Goal: Transaction & Acquisition: Purchase product/service

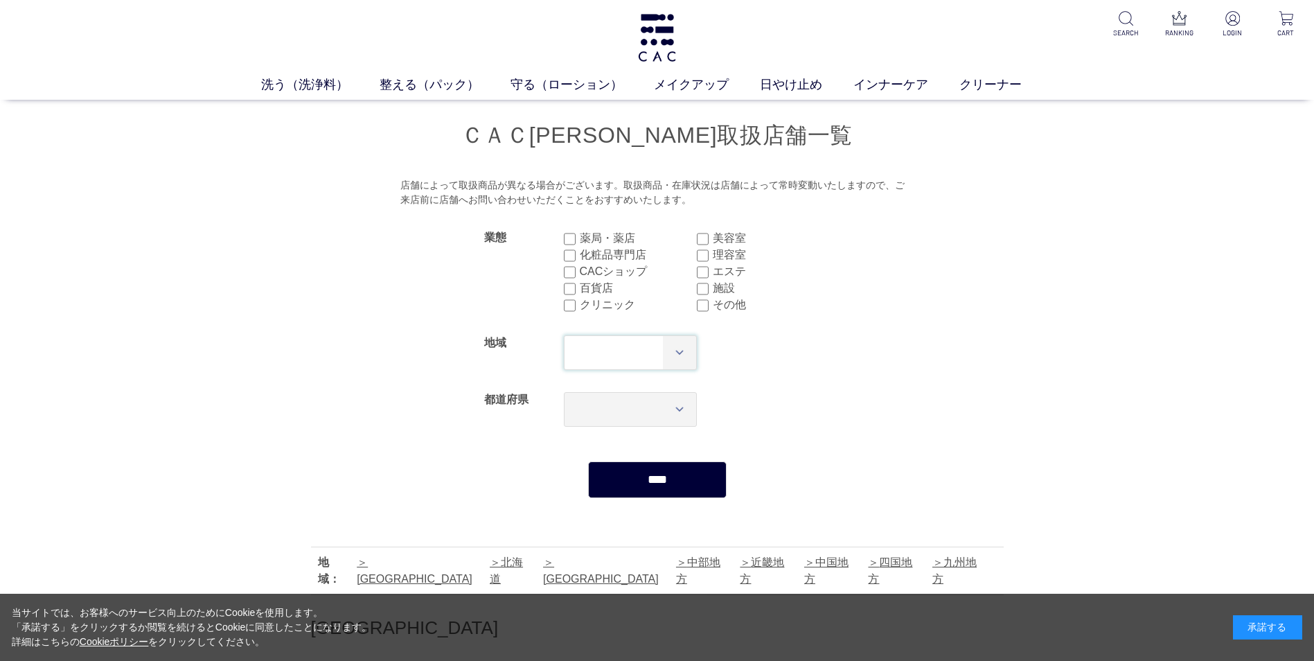
click at [673, 353] on select "*** **** **** **** **** **** **** ****" at bounding box center [631, 352] width 134 height 35
click at [663, 355] on select "*** **** **** **** **** **** **** ****" at bounding box center [631, 352] width 134 height 35
select select "**"
click at [564, 335] on select "*** **** **** **** **** **** **** ****" at bounding box center [631, 352] width 134 height 35
click at [657, 405] on select "*** *** *** *** *** *** *** *** *** *** *** *** **** *** *** *** *** *** *** **…" at bounding box center [631, 409] width 134 height 35
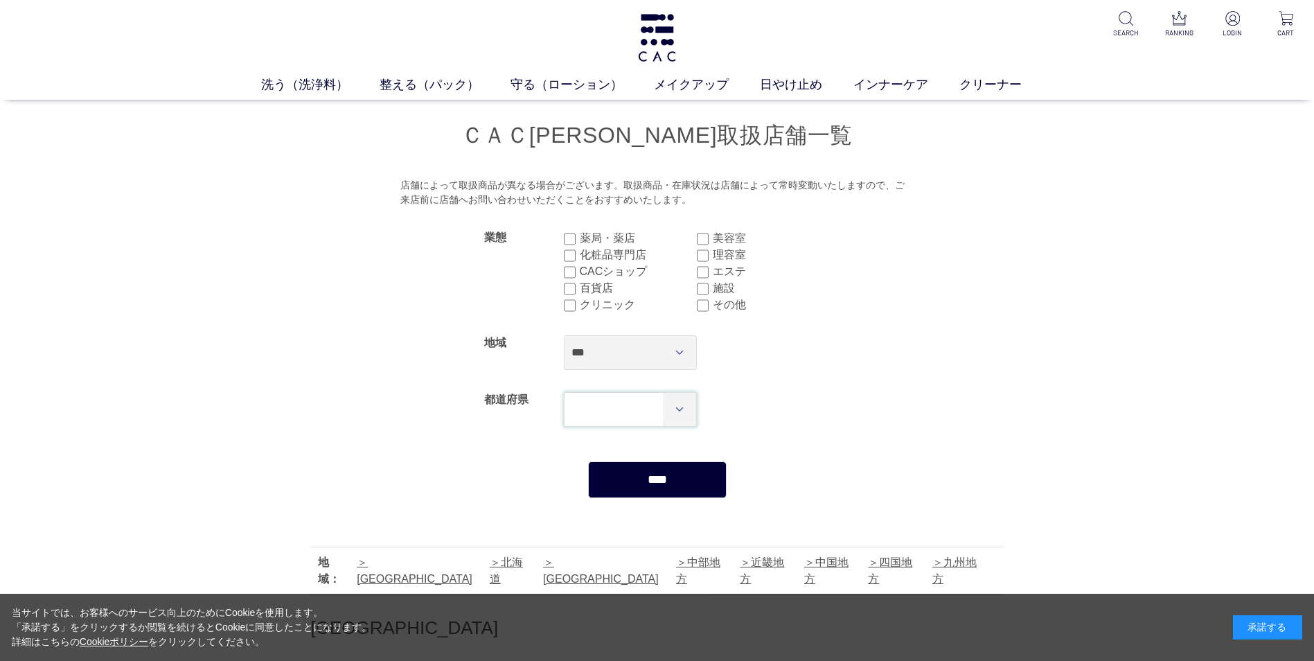
select select "***"
click at [564, 392] on select "*** *** *** *** *** *** *** *** *** *** *** *** **** *** *** *** *** *** *** **…" at bounding box center [631, 409] width 134 height 35
click at [650, 474] on input "****" at bounding box center [657, 479] width 139 height 37
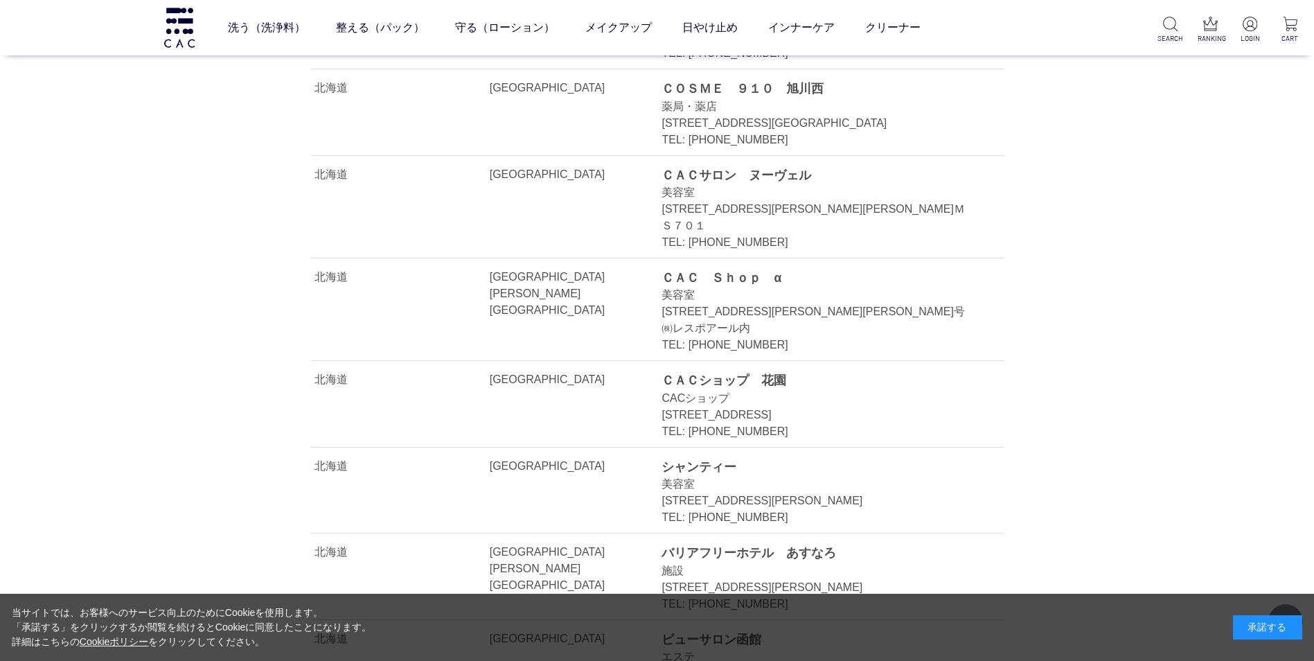
scroll to position [7690, 0]
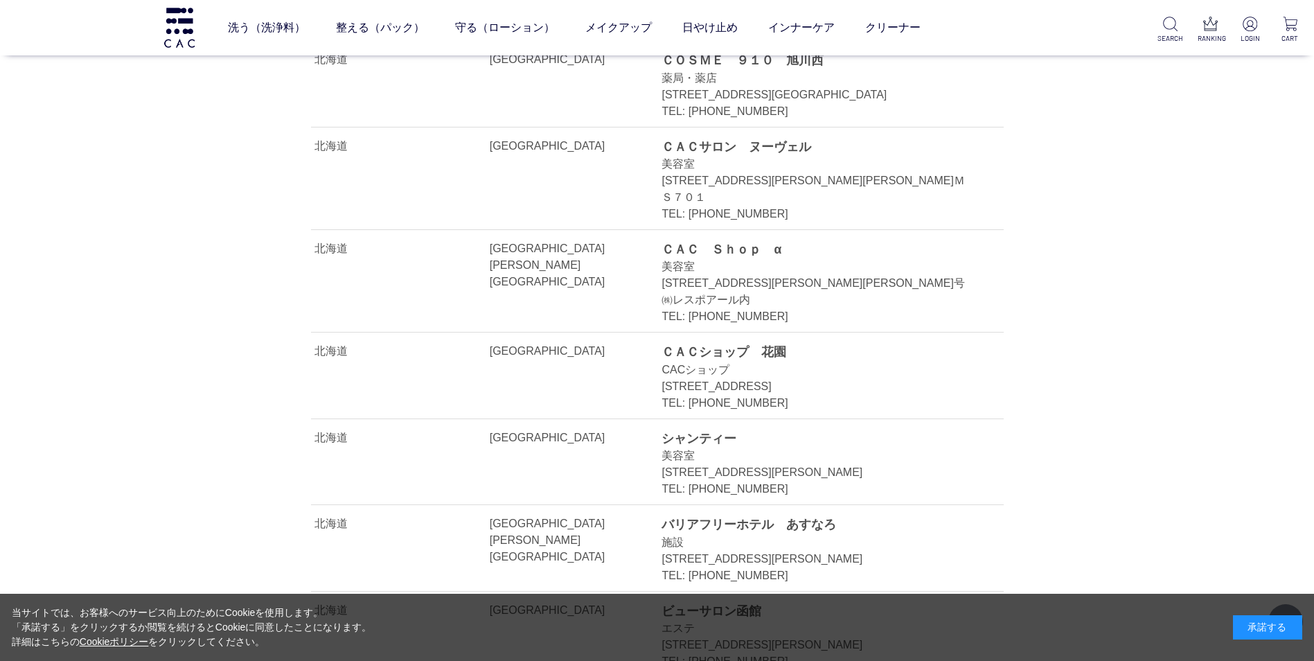
drag, startPoint x: 979, startPoint y: 376, endPoint x: 847, endPoint y: 369, distance: 132.5
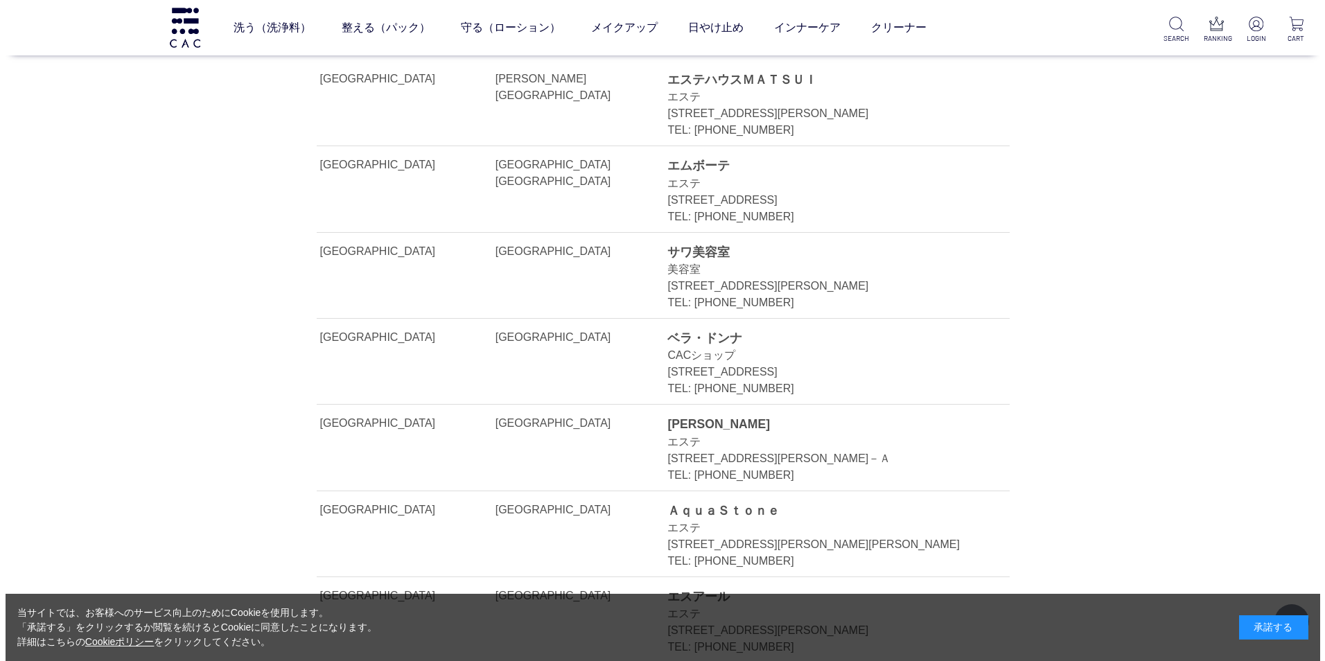
scroll to position [19191, 0]
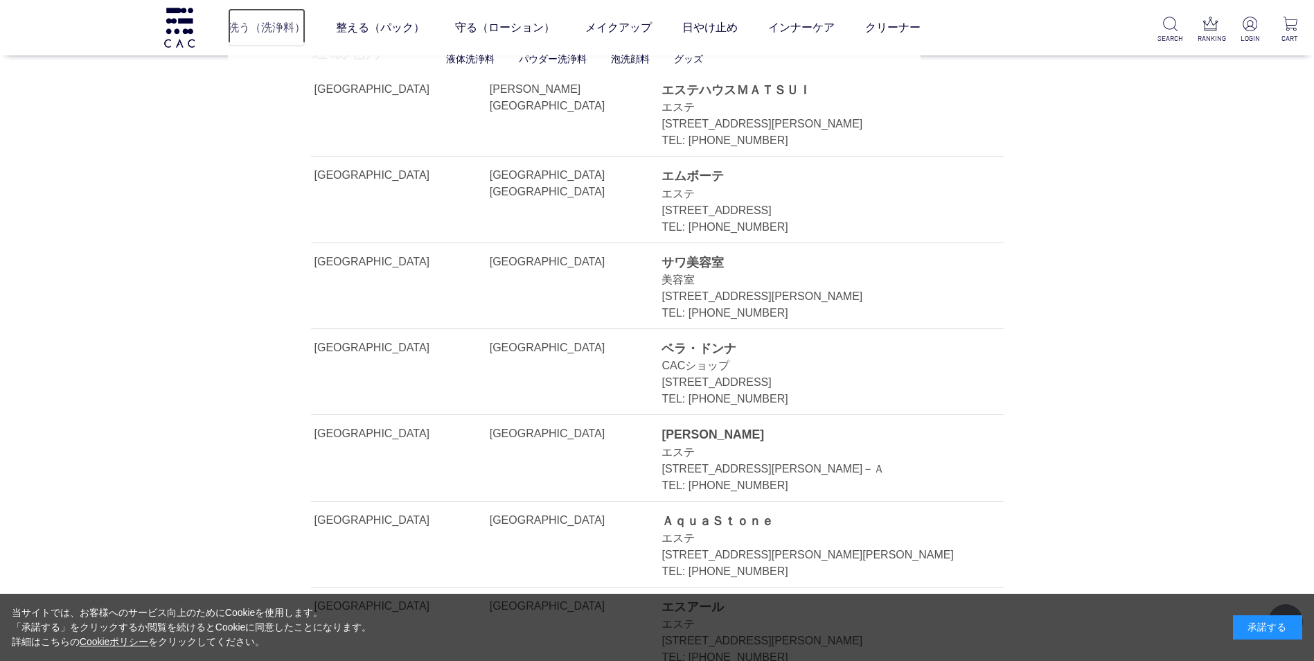
click at [259, 30] on link "洗う（洗浄料）" at bounding box center [267, 27] width 78 height 39
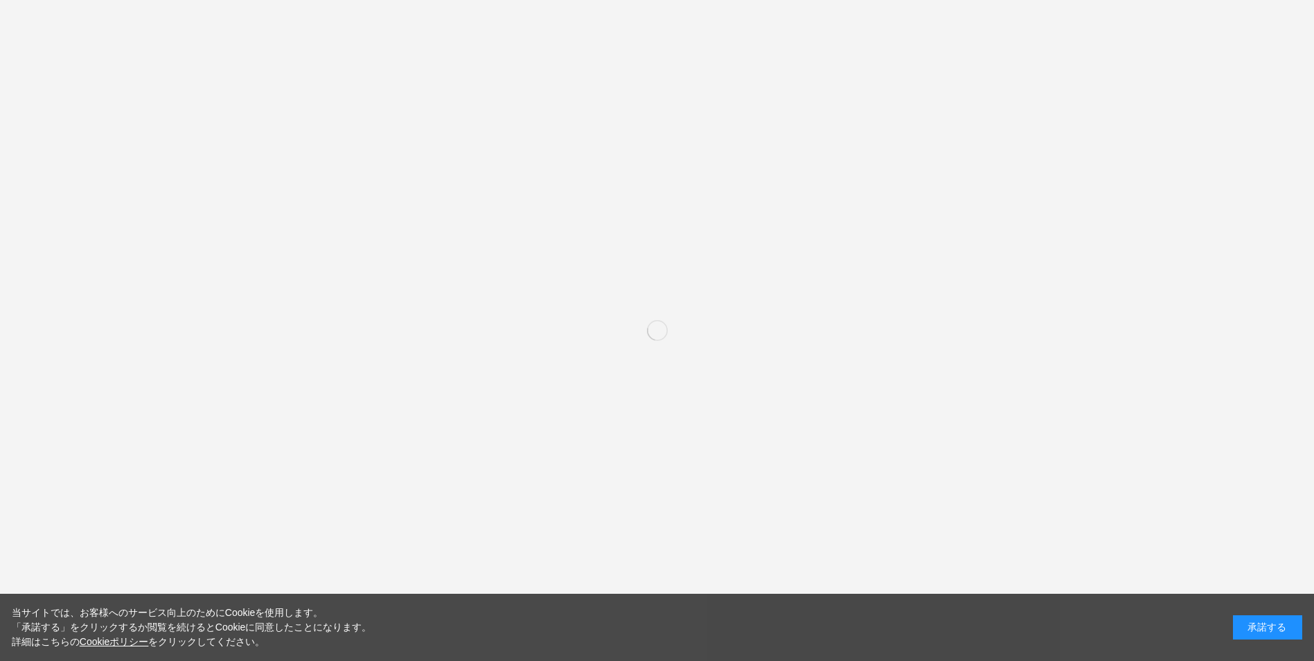
select select "***"
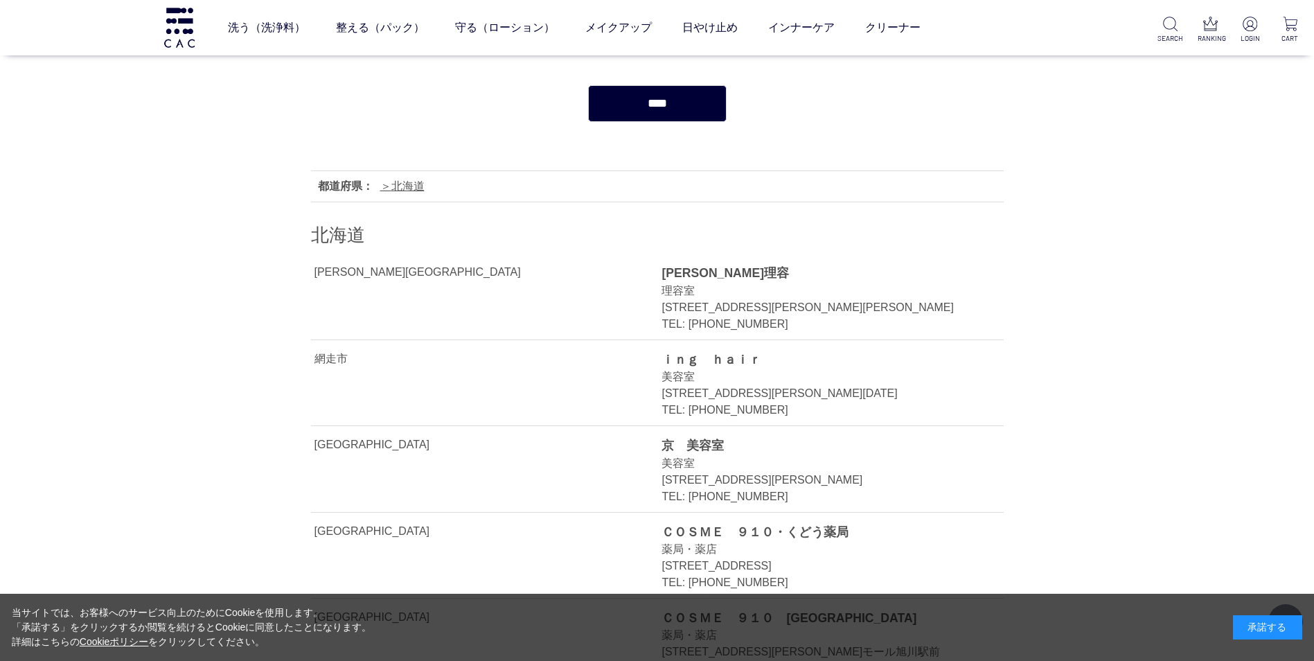
scroll to position [277, 0]
click at [344, 187] on div "都道府県：" at bounding box center [345, 185] width 55 height 17
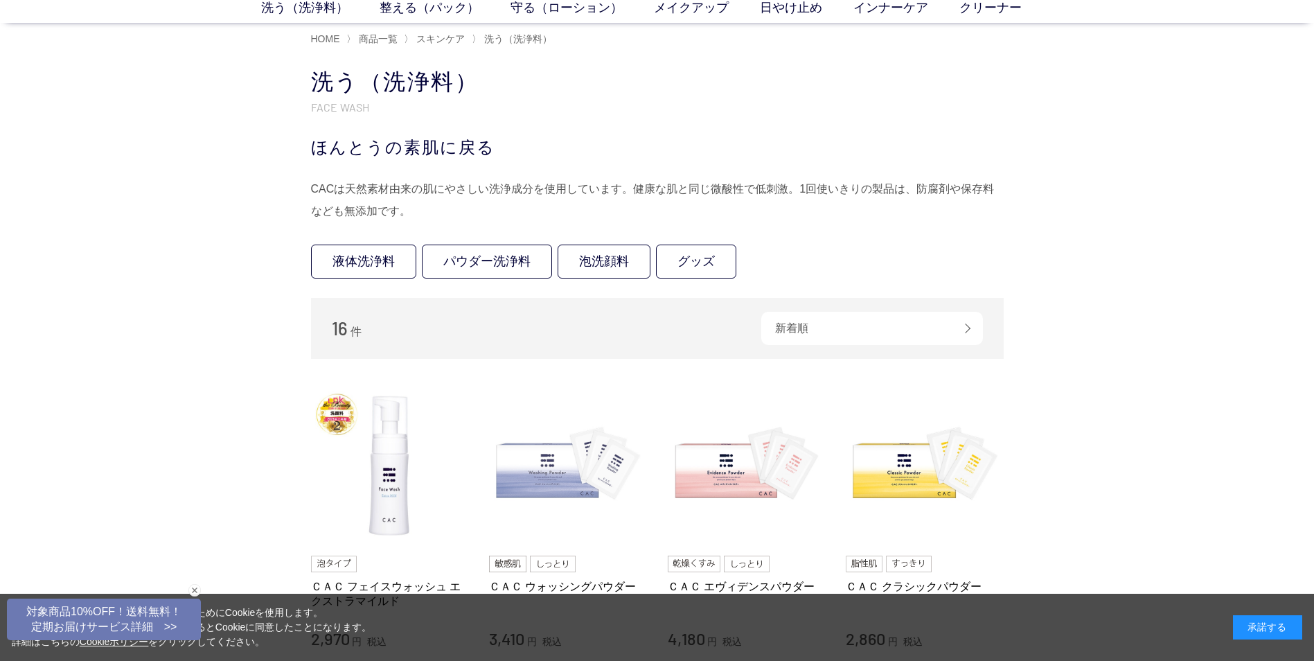
scroll to position [277, 0]
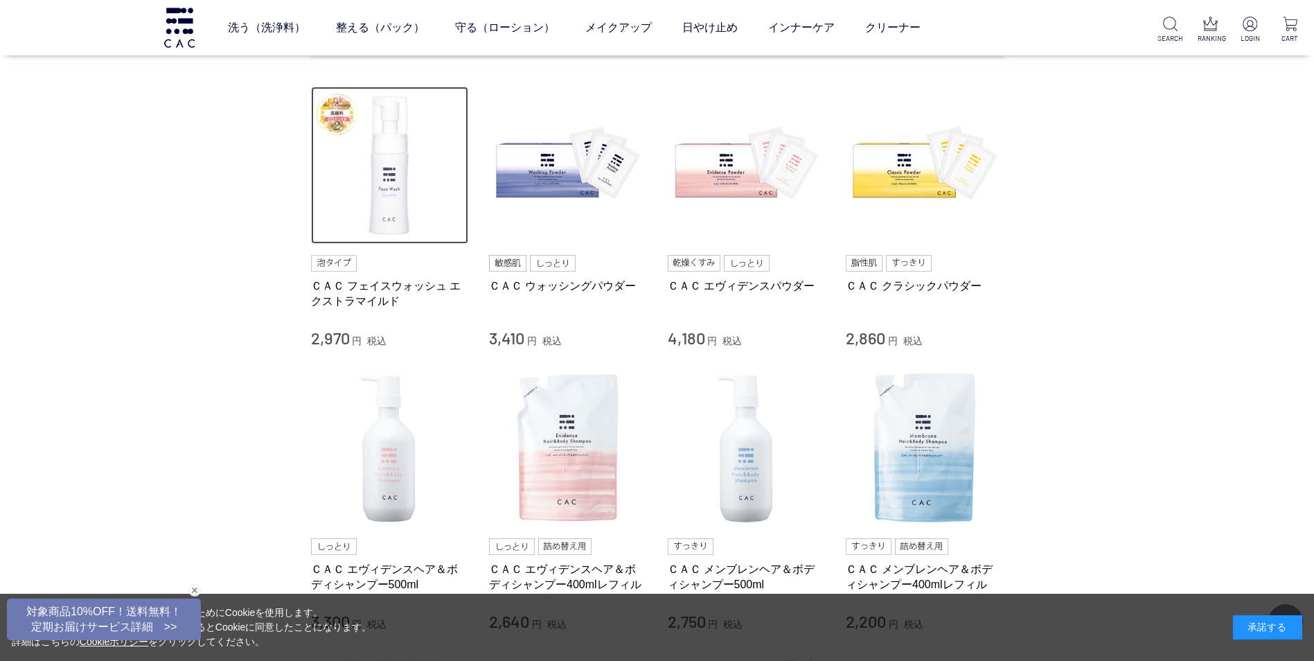
click at [386, 170] on img at bounding box center [390, 166] width 158 height 158
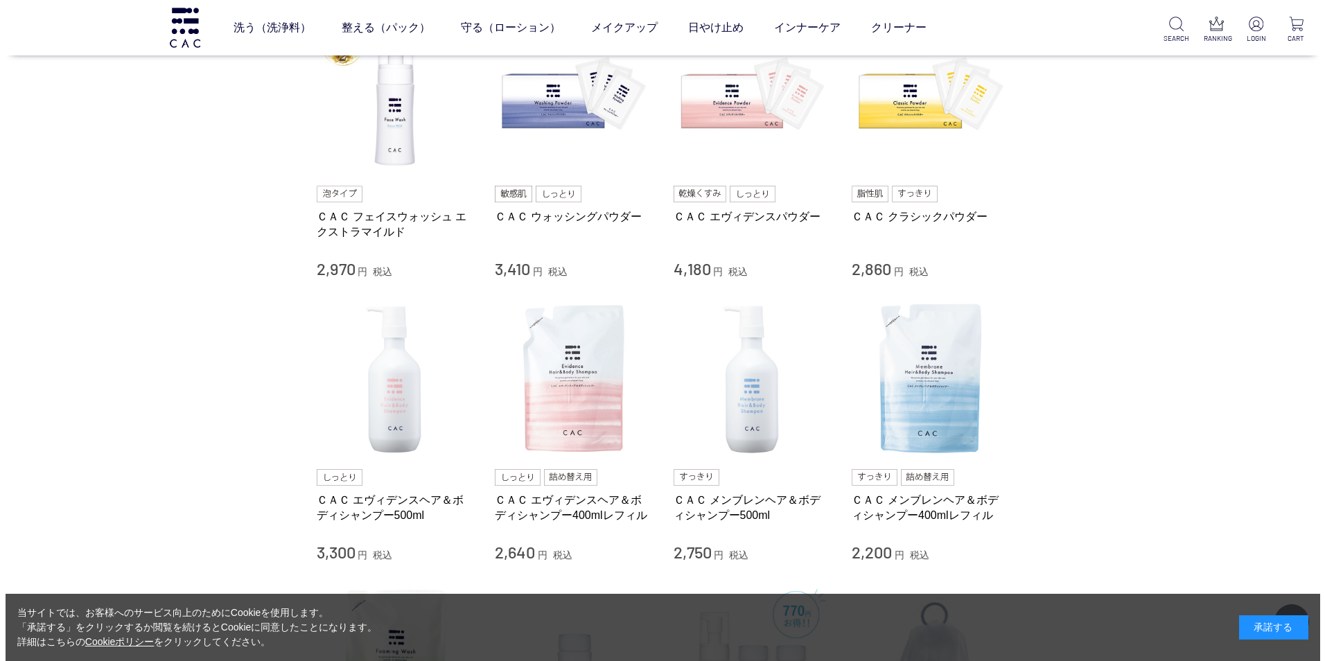
scroll to position [0, 0]
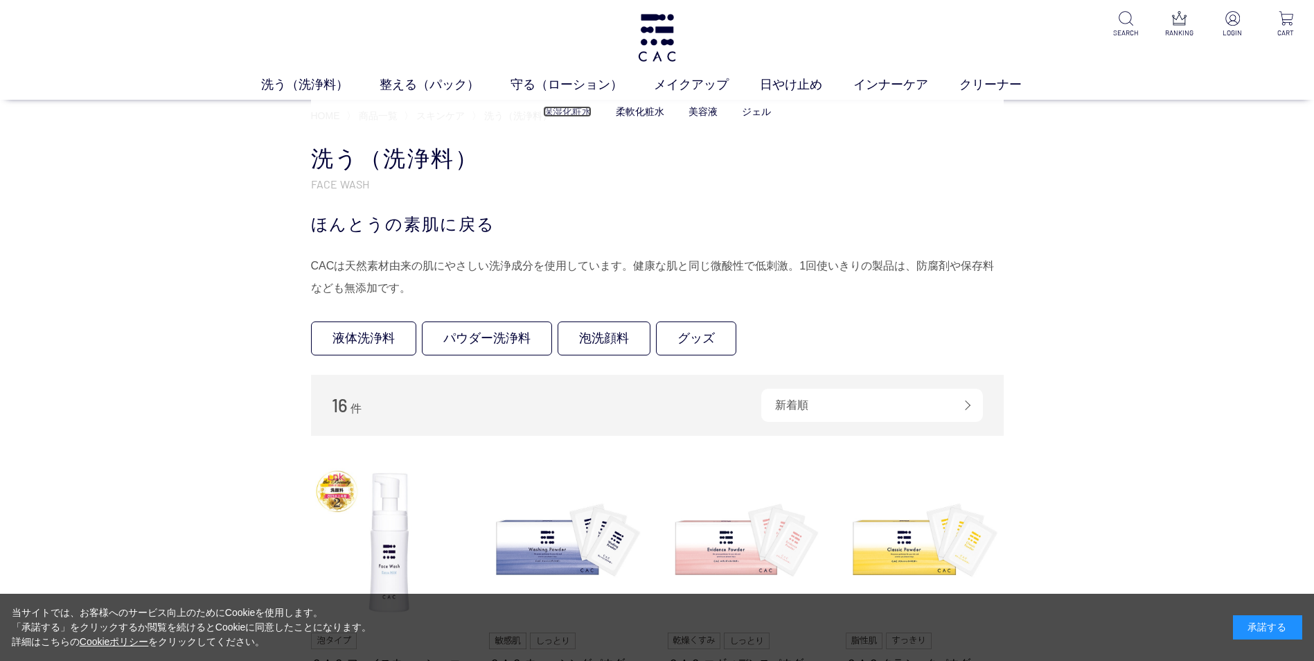
click at [579, 111] on link "保湿化粧水" at bounding box center [567, 111] width 48 height 11
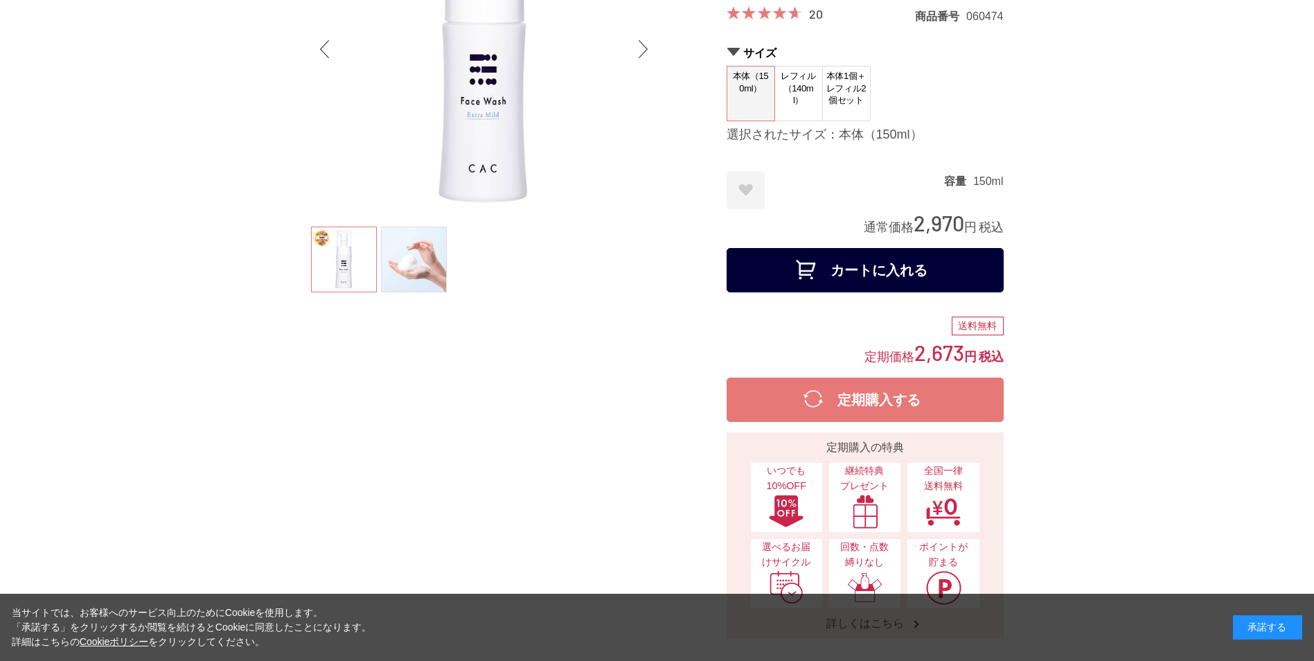
scroll to position [277, 0]
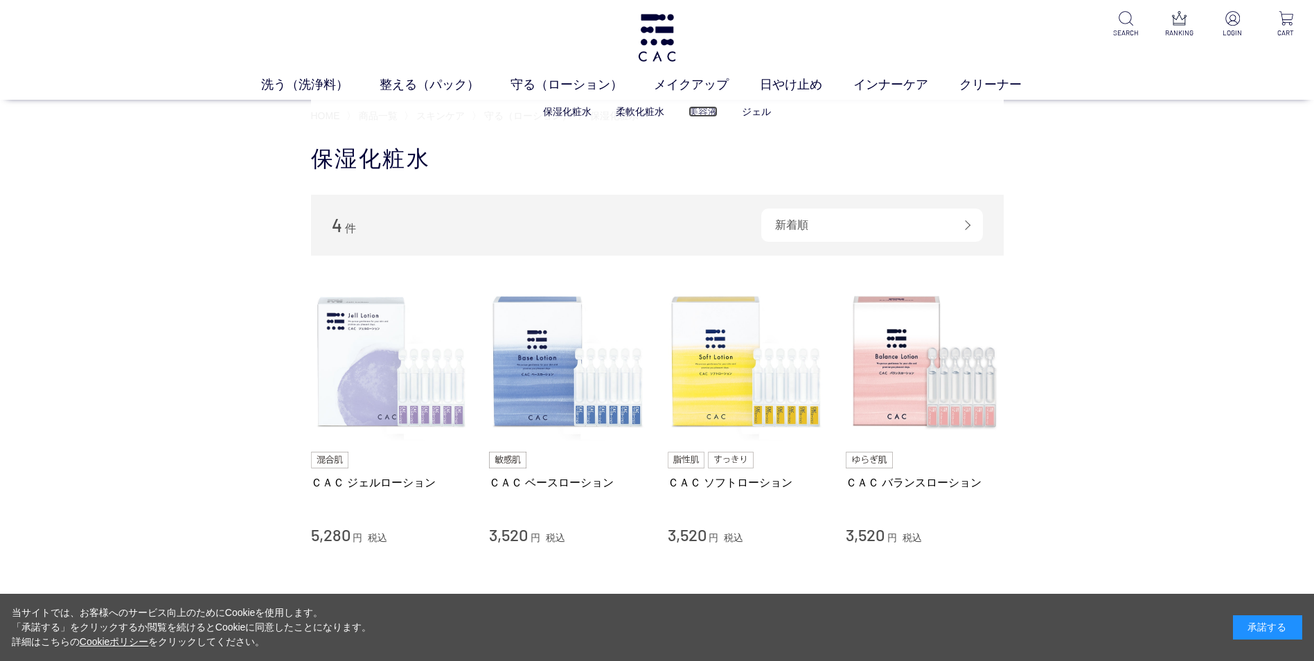
click at [708, 113] on link "美容液" at bounding box center [703, 111] width 29 height 11
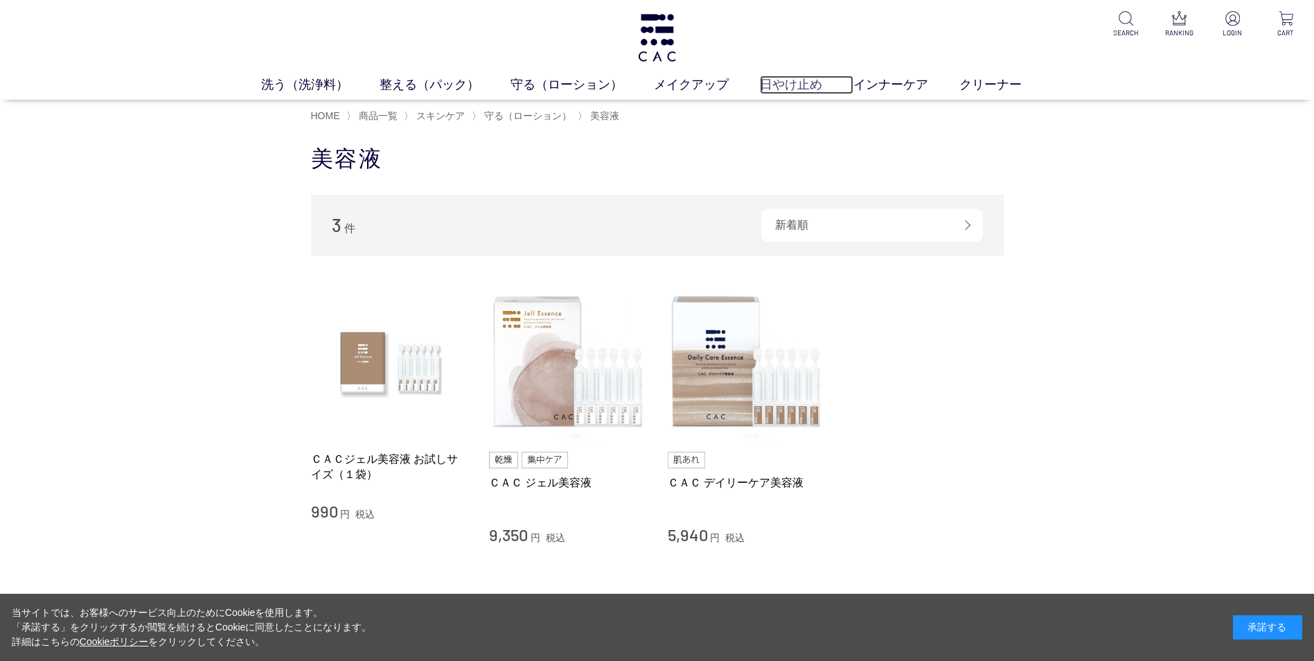
click at [784, 87] on link "日やけ止め" at bounding box center [807, 85] width 94 height 19
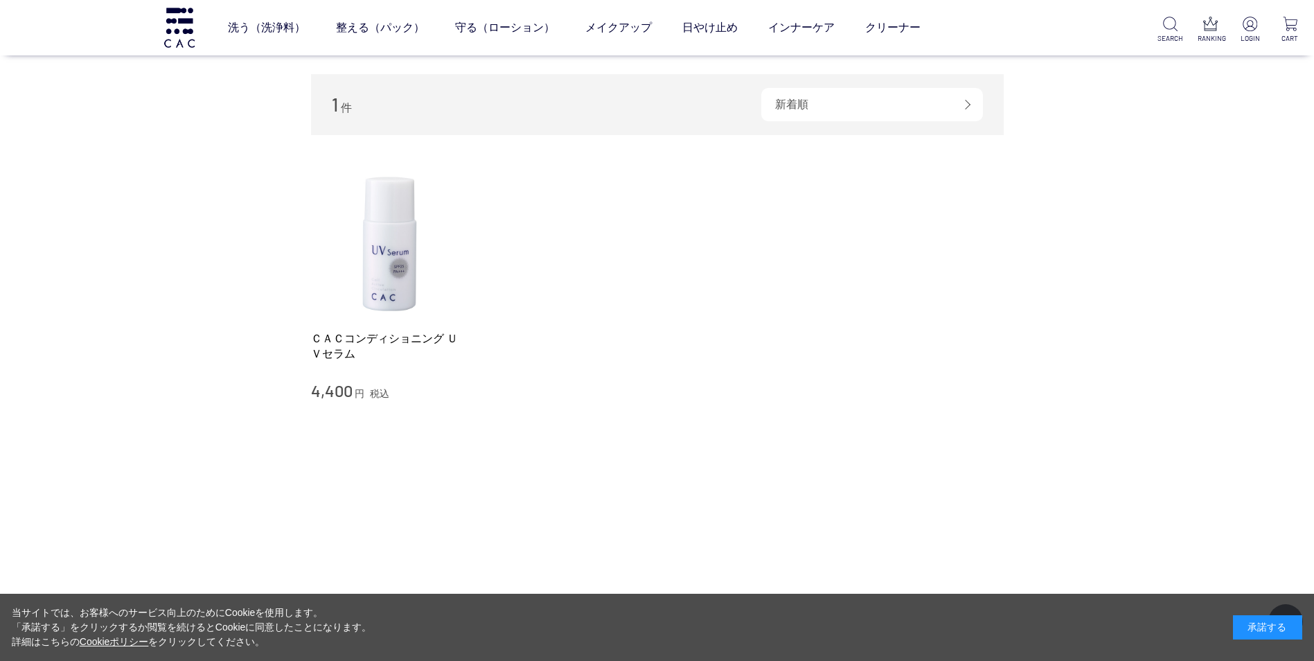
scroll to position [139, 0]
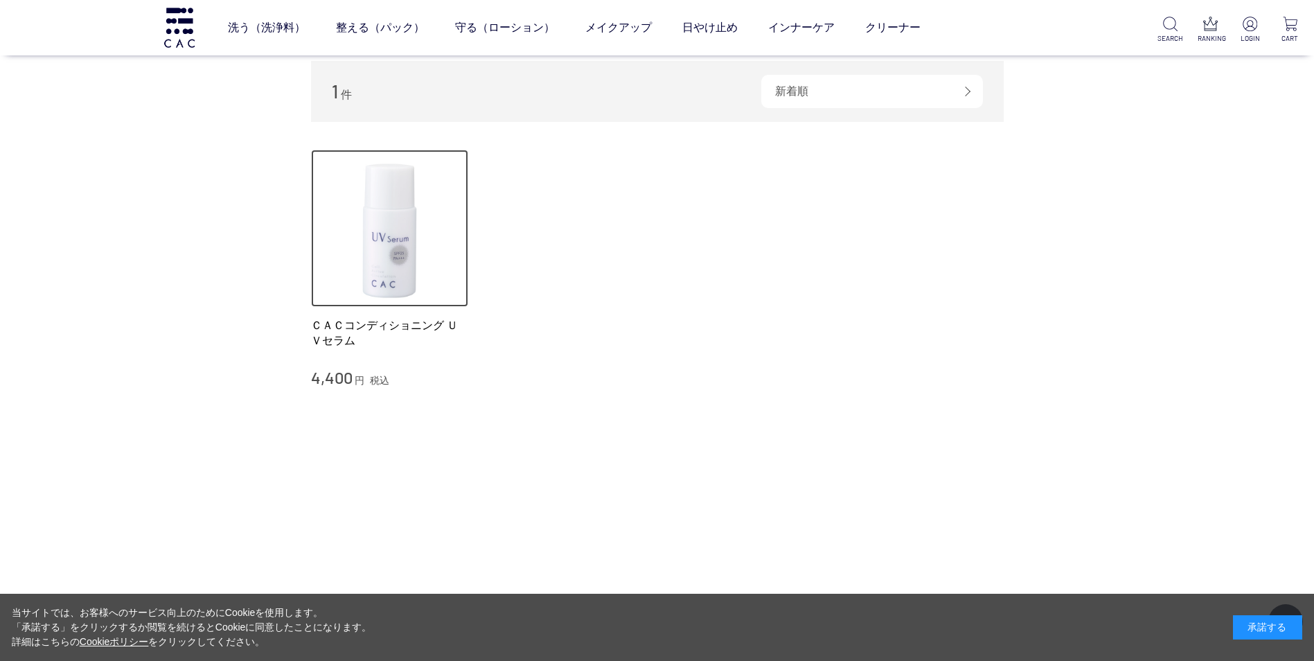
click at [400, 264] on img at bounding box center [390, 229] width 158 height 158
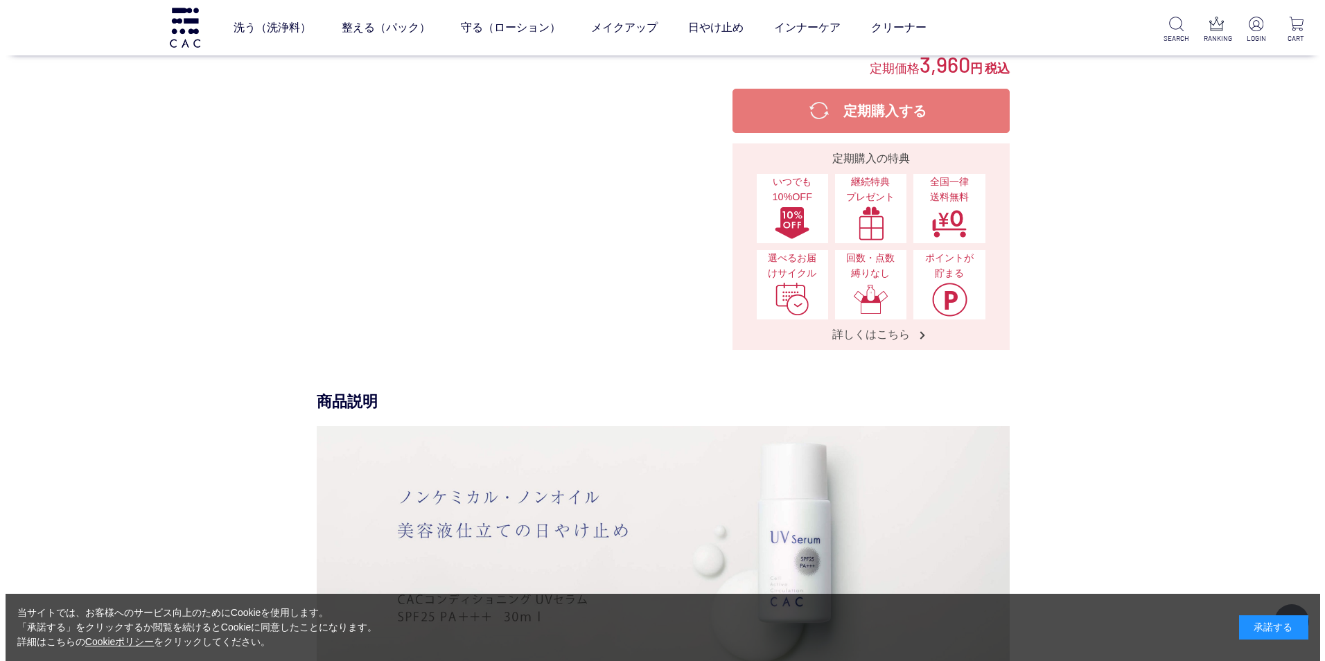
scroll to position [346, 0]
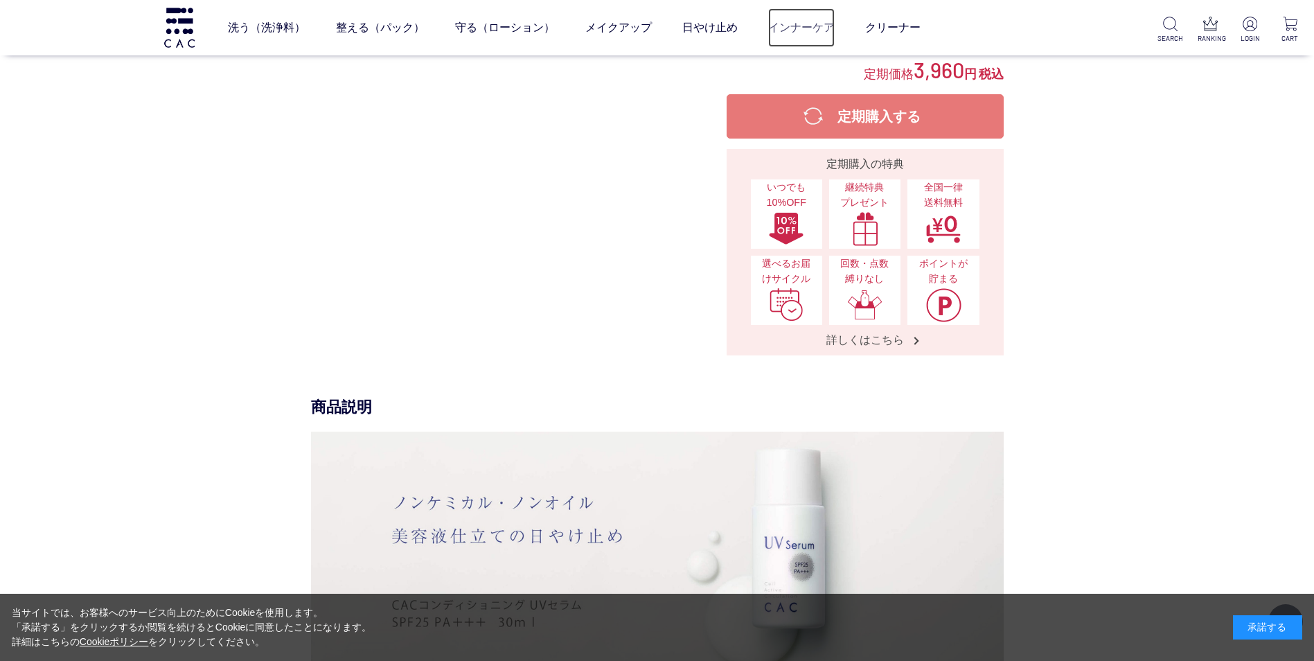
click at [824, 27] on link "インナーケア" at bounding box center [801, 27] width 67 height 39
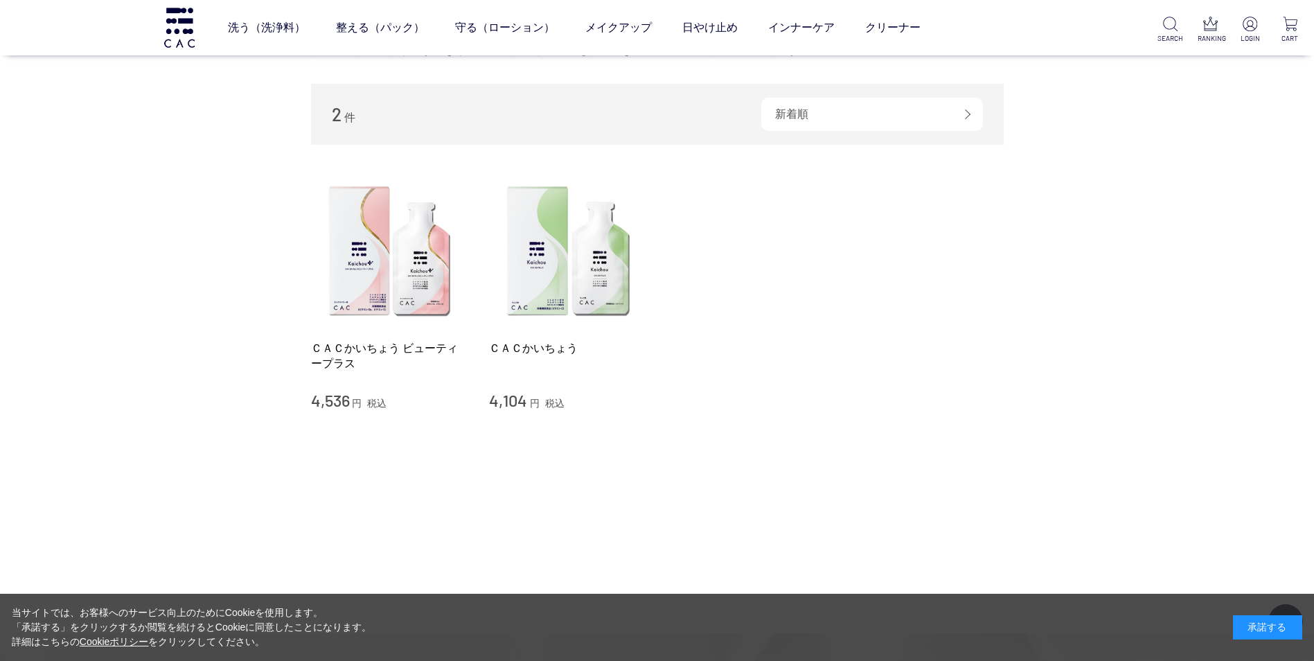
scroll to position [69, 0]
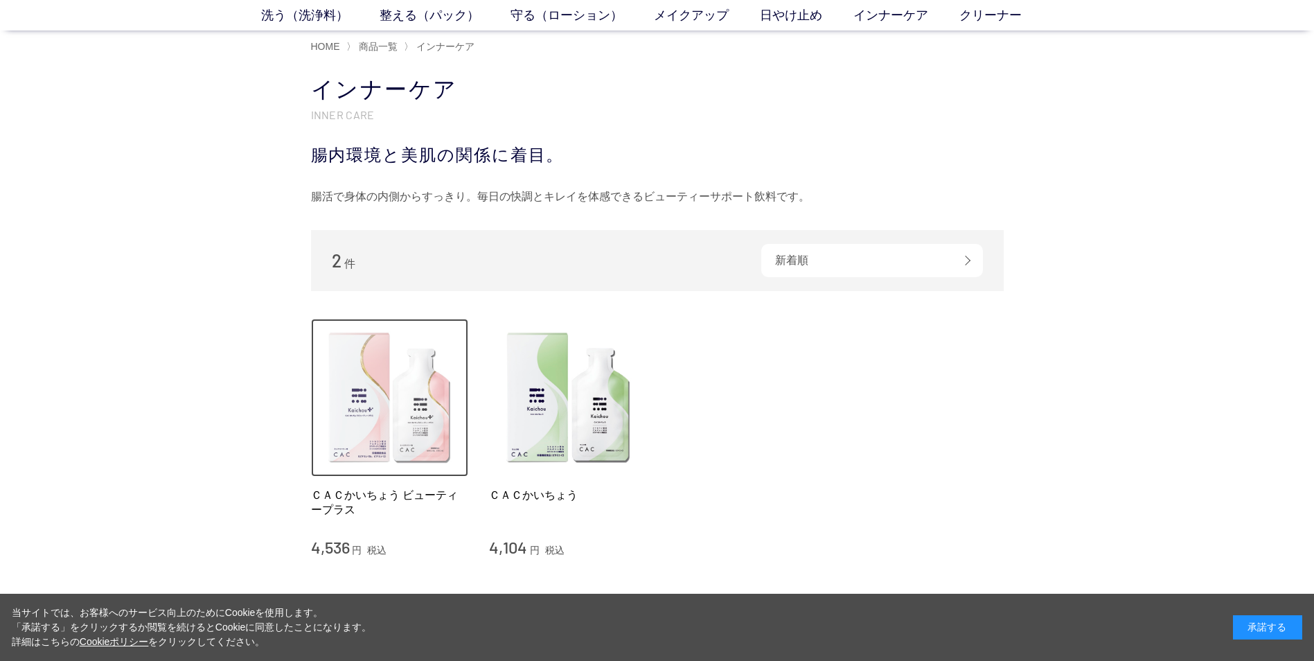
click at [404, 393] on img at bounding box center [390, 398] width 158 height 158
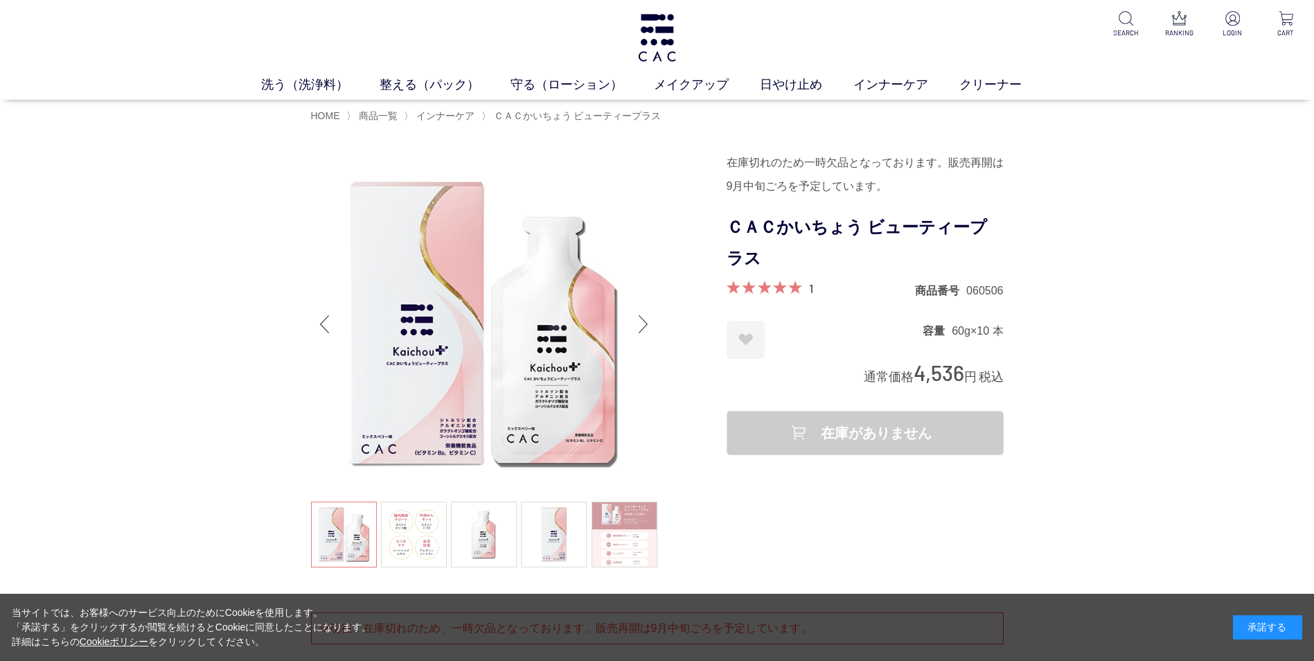
scroll to position [69, 0]
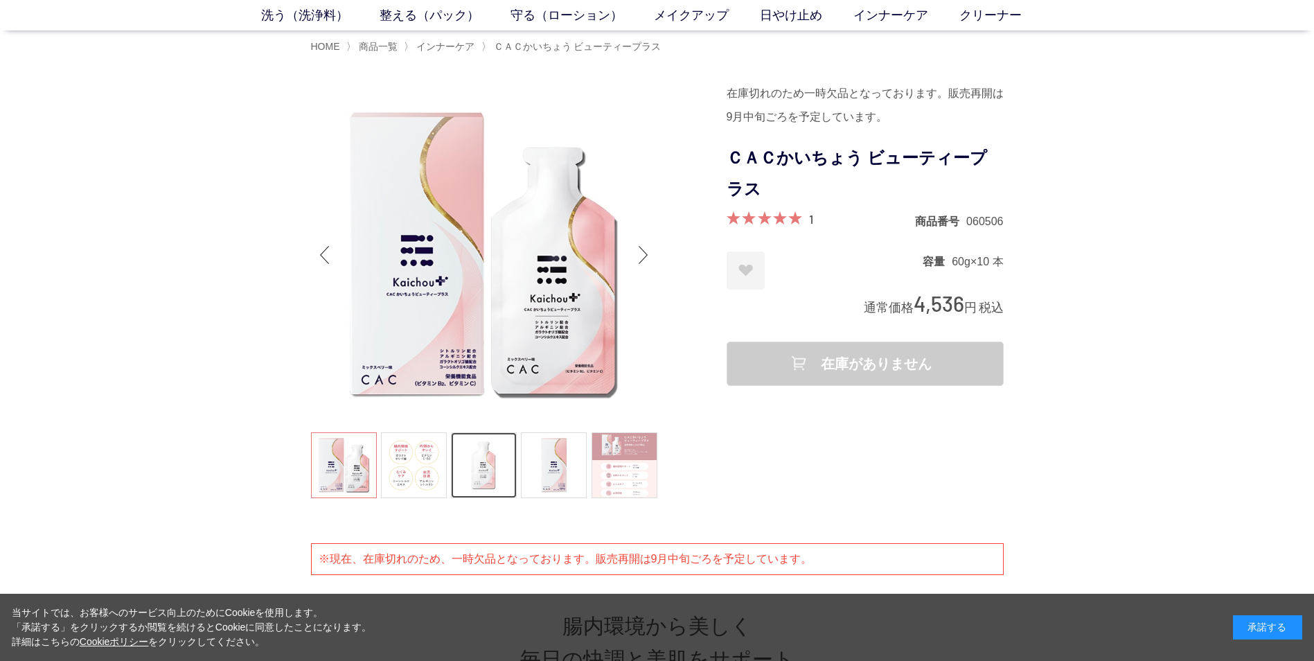
click at [482, 465] on link at bounding box center [484, 465] width 66 height 66
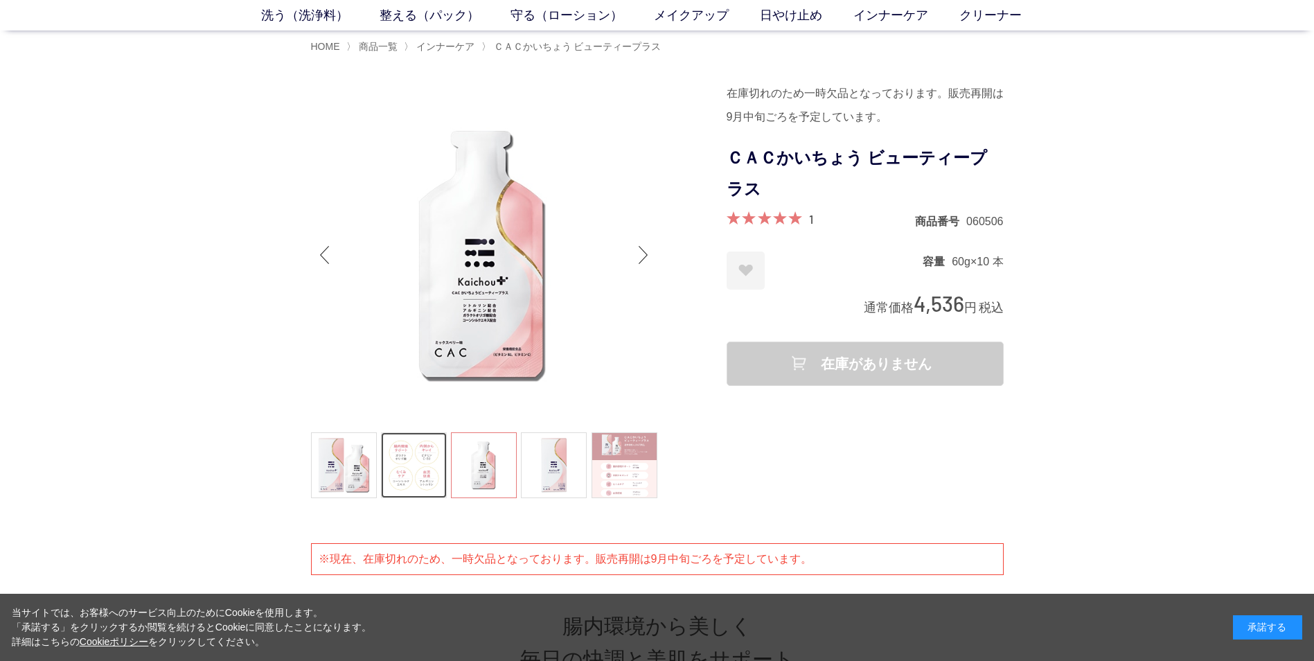
click at [407, 464] on link at bounding box center [414, 465] width 66 height 66
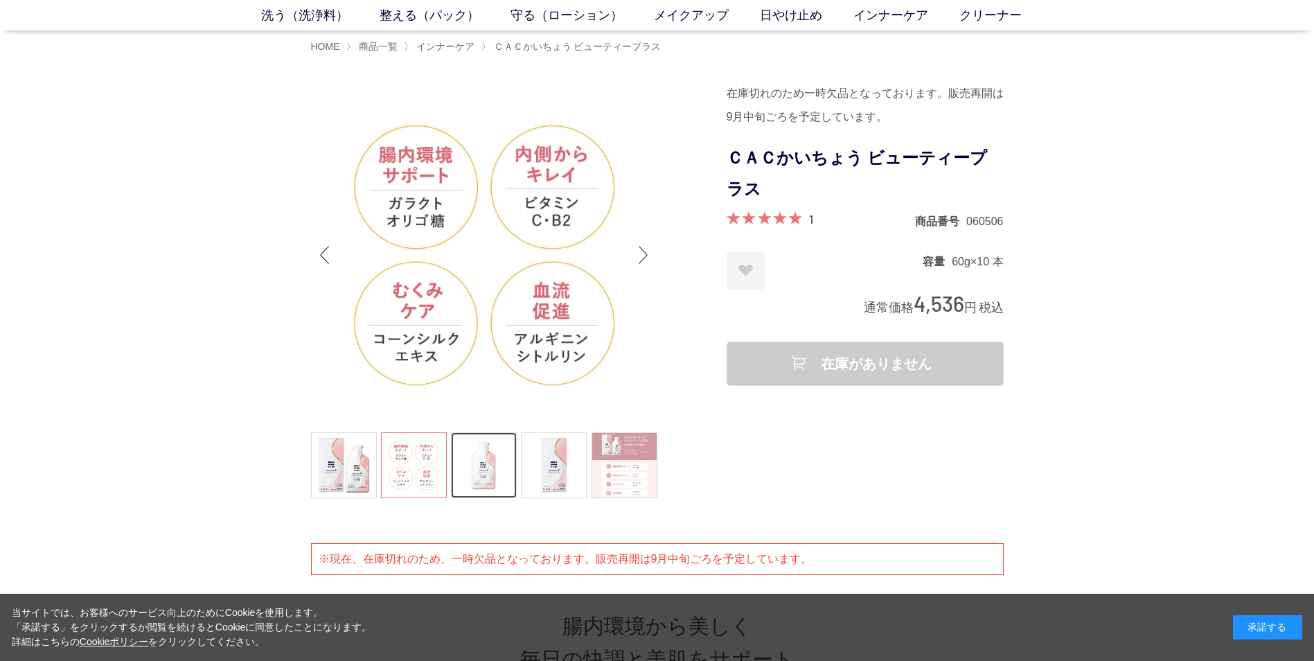
click at [475, 461] on link at bounding box center [484, 465] width 66 height 66
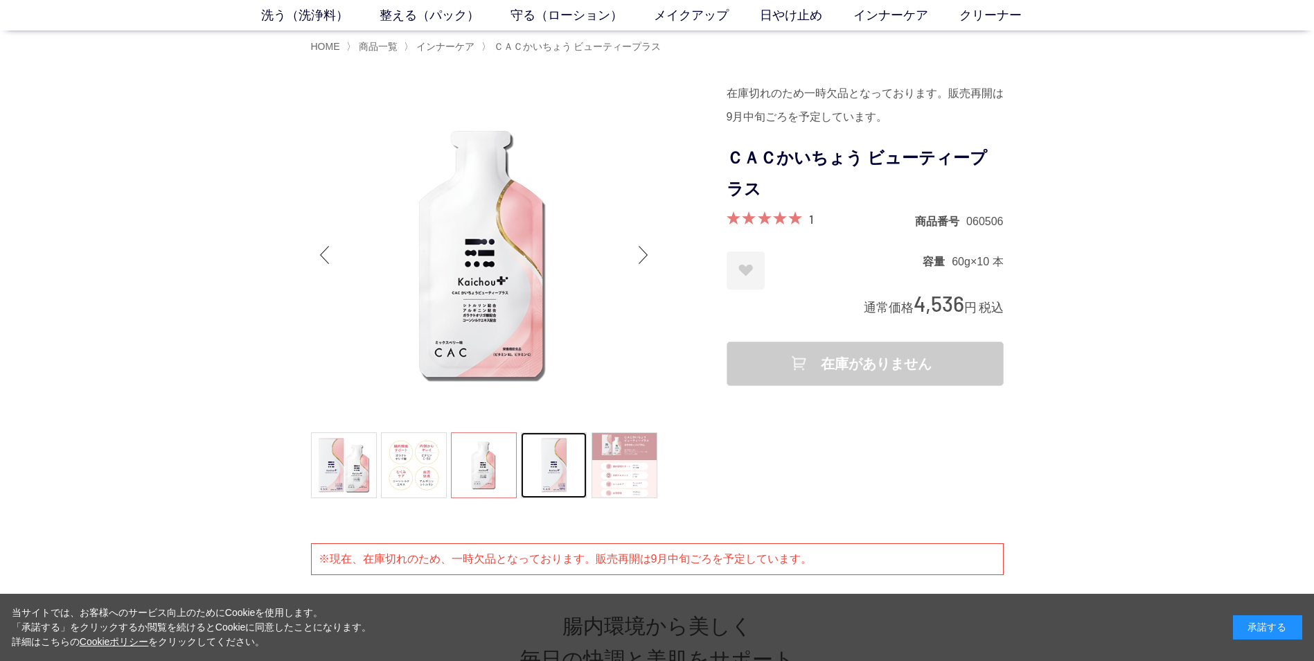
click at [542, 461] on link at bounding box center [554, 465] width 66 height 66
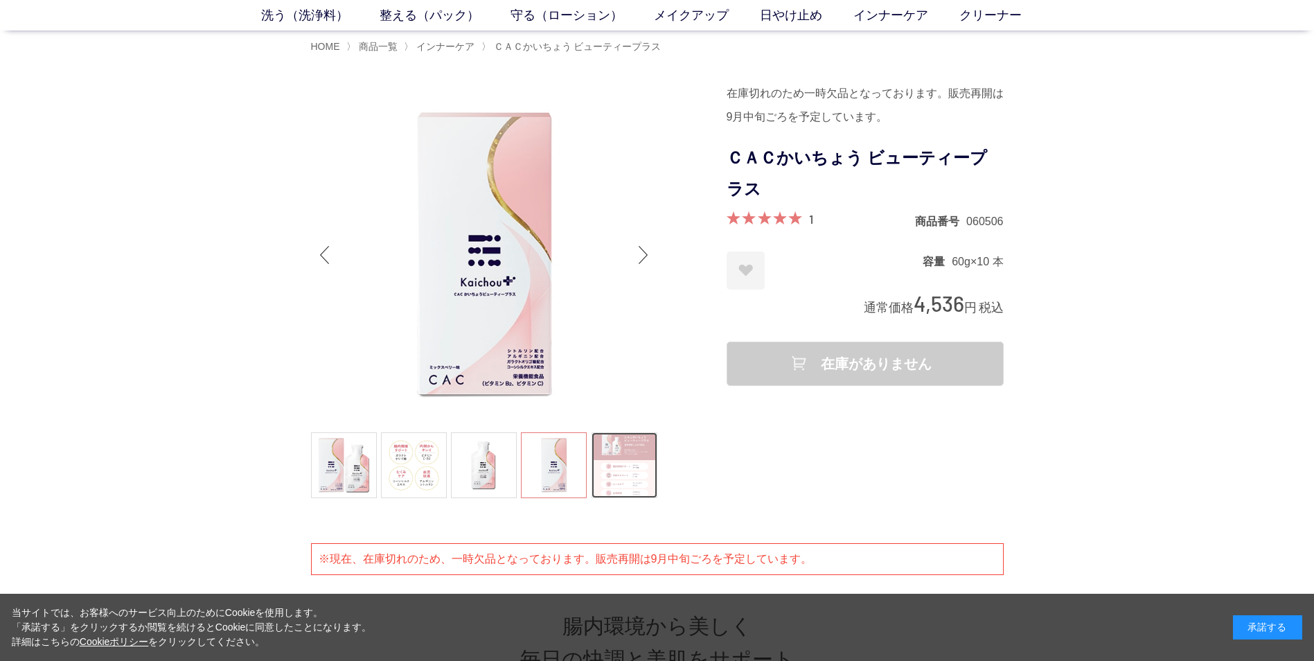
click at [650, 461] on link at bounding box center [625, 465] width 66 height 66
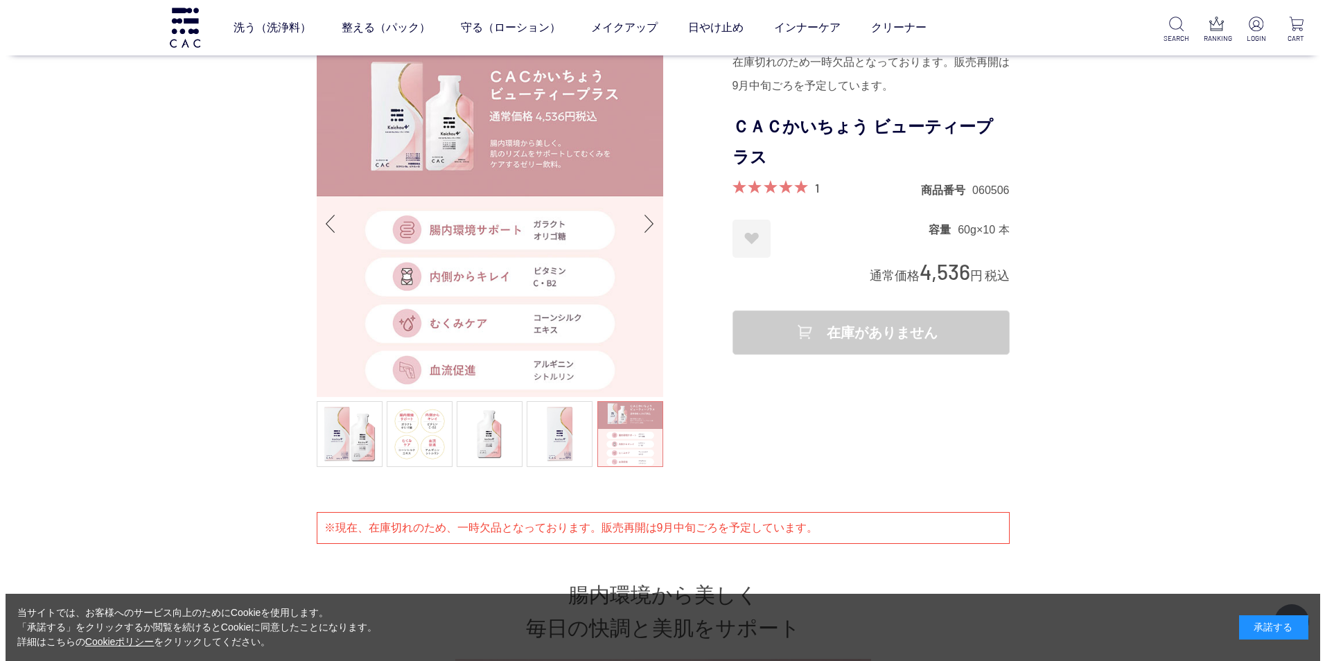
scroll to position [0, 0]
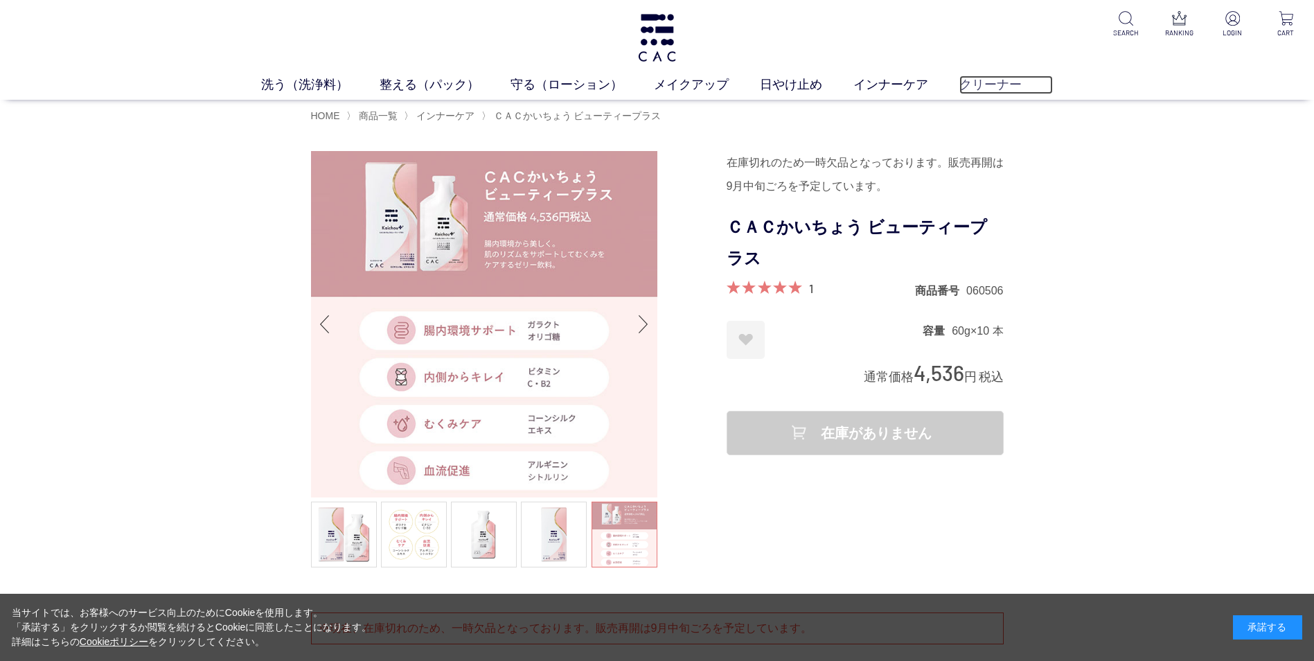
click at [988, 85] on link "クリーナー" at bounding box center [1007, 85] width 94 height 19
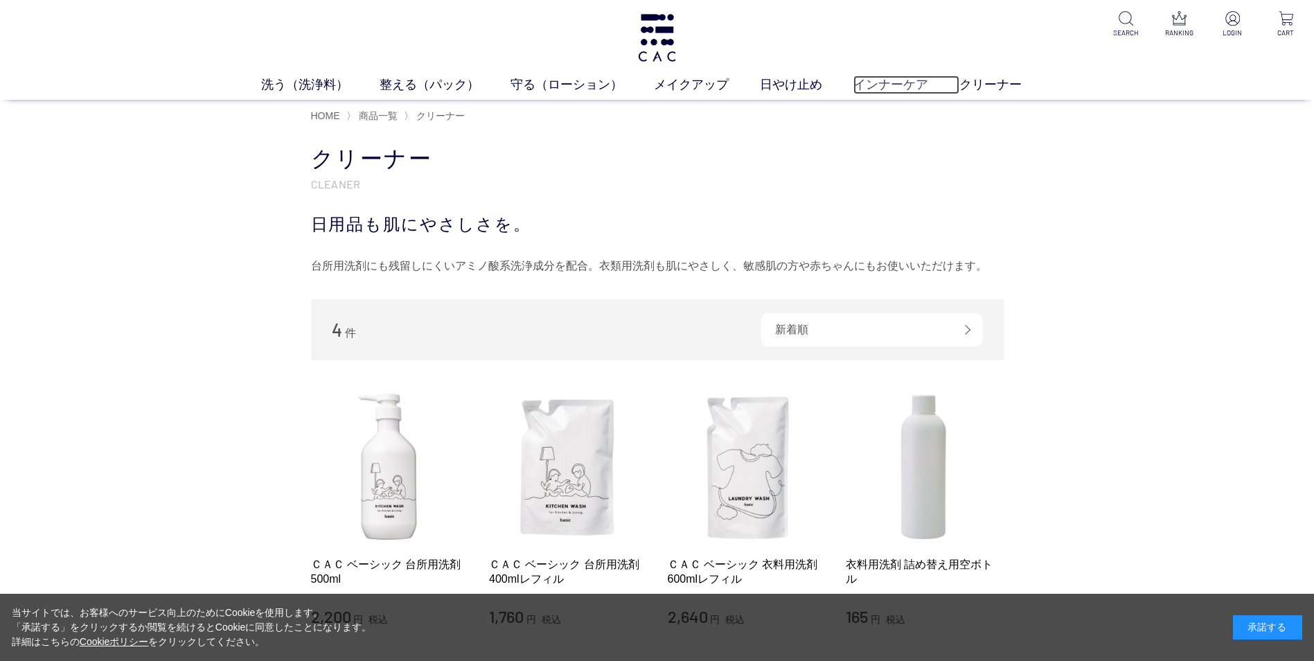
click at [899, 86] on link "インナーケア" at bounding box center [907, 85] width 106 height 19
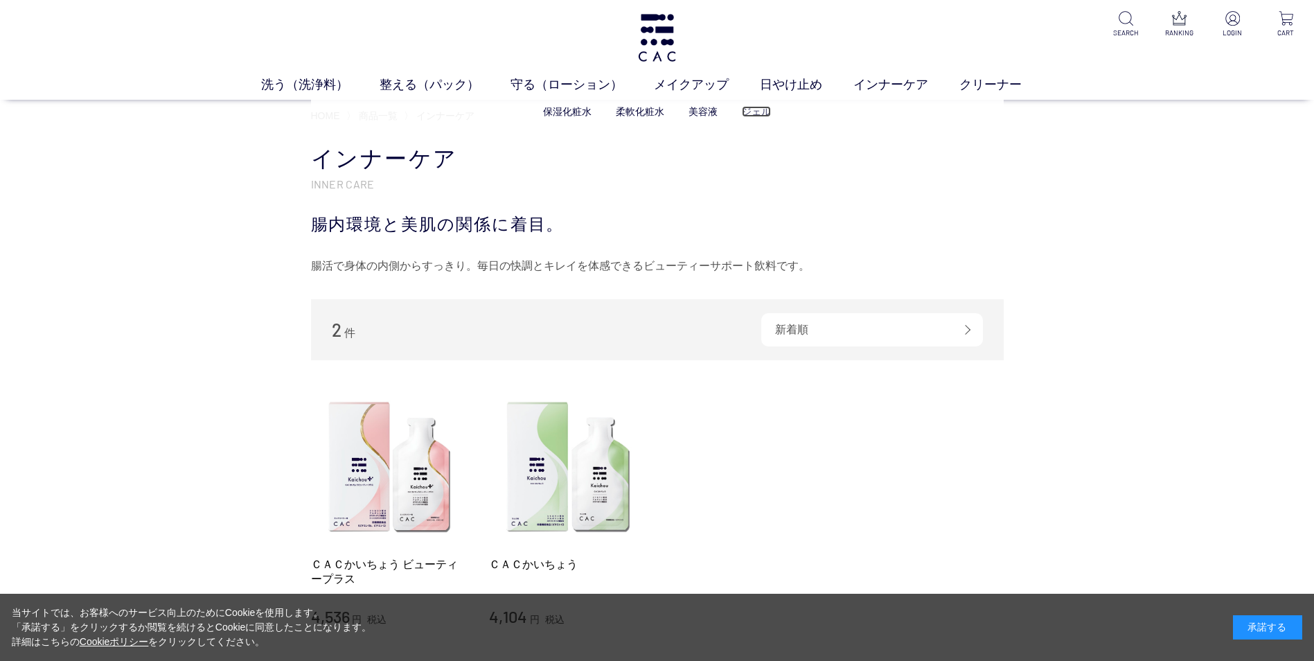
click at [749, 112] on link "ジェル" at bounding box center [756, 111] width 29 height 11
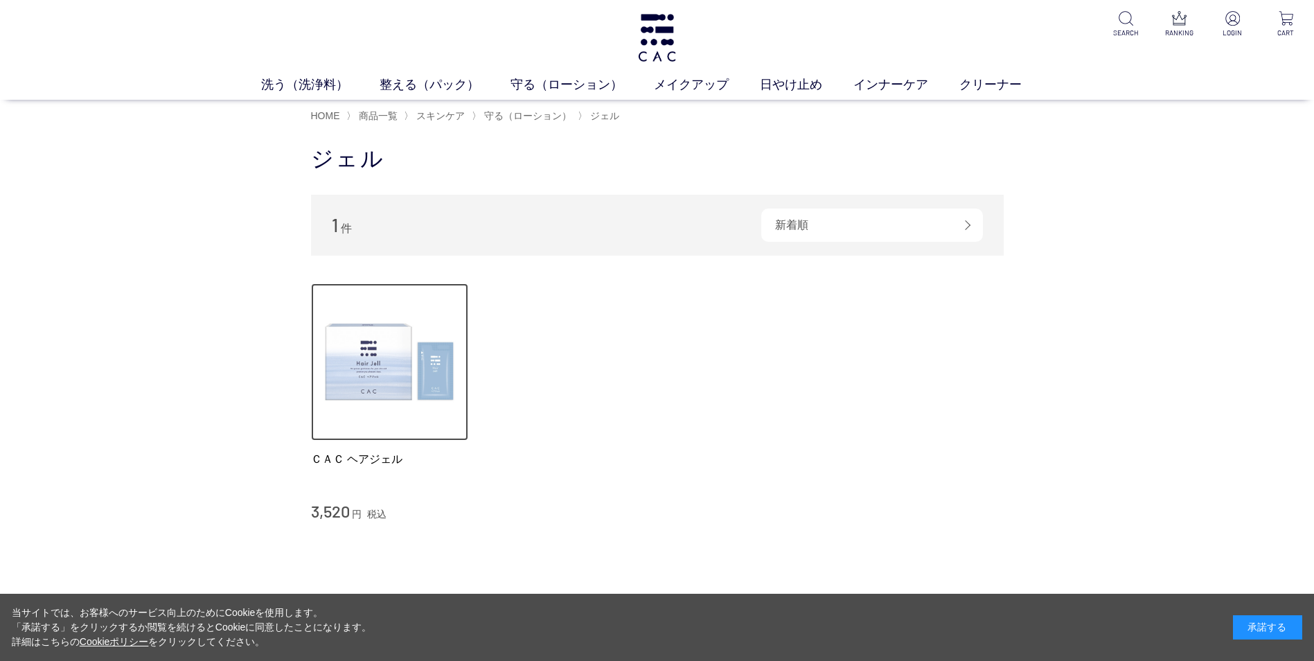
click at [375, 354] on img at bounding box center [390, 362] width 158 height 158
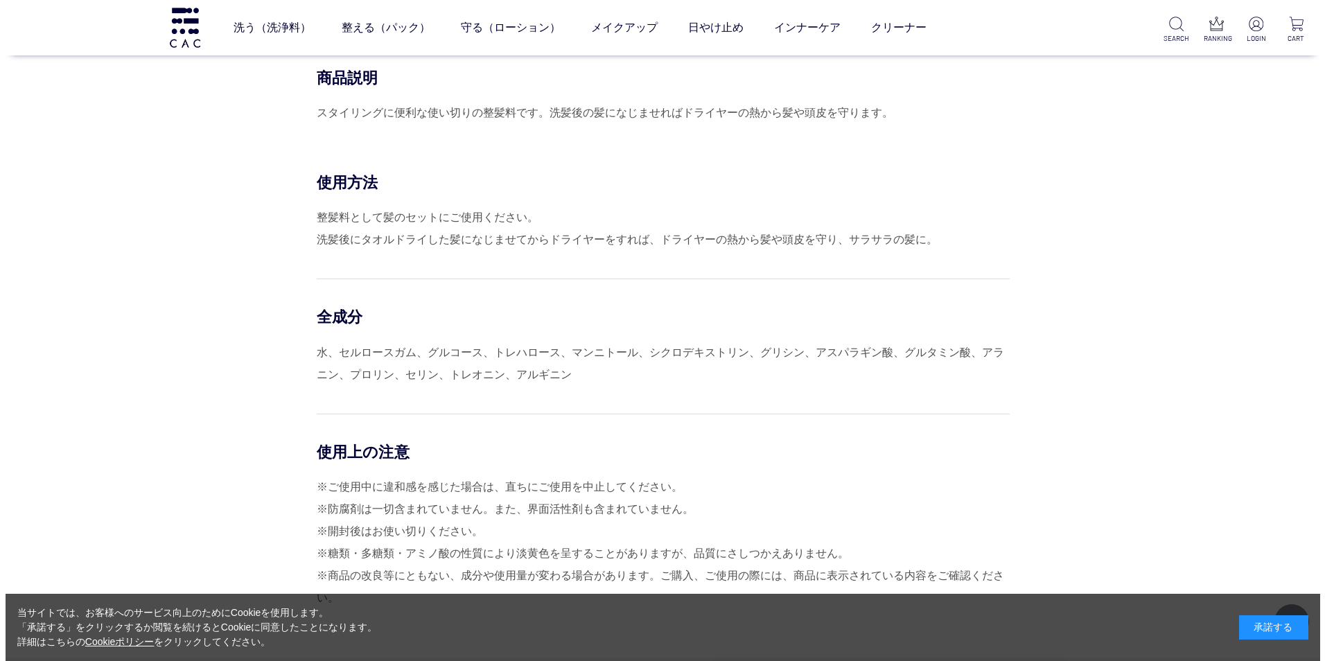
scroll to position [416, 0]
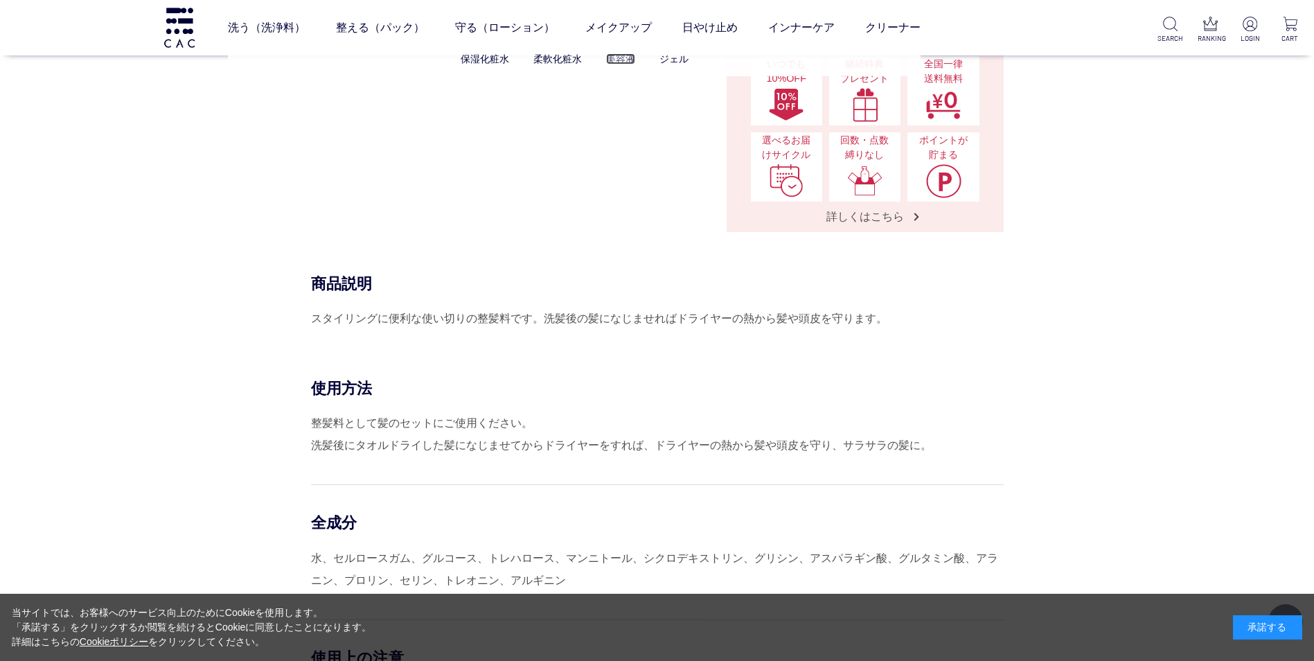
click at [621, 61] on link "美容液" at bounding box center [620, 58] width 29 height 11
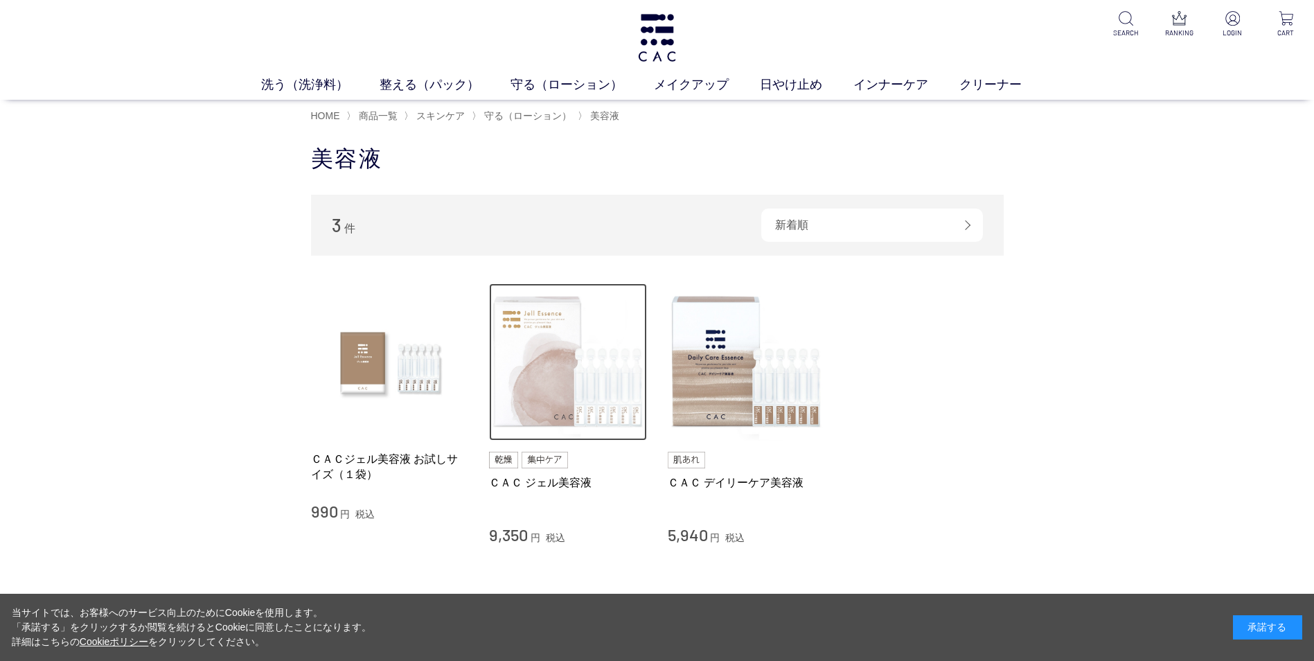
click at [536, 341] on img at bounding box center [568, 362] width 158 height 158
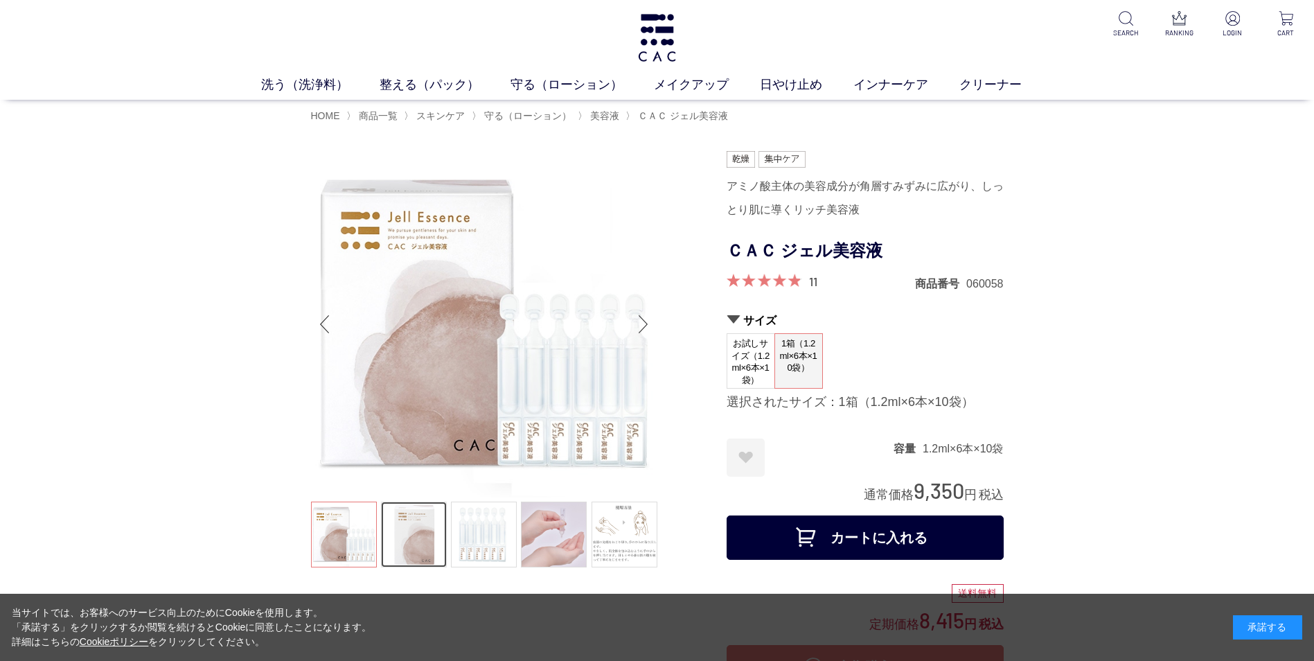
click at [422, 518] on link at bounding box center [414, 535] width 66 height 66
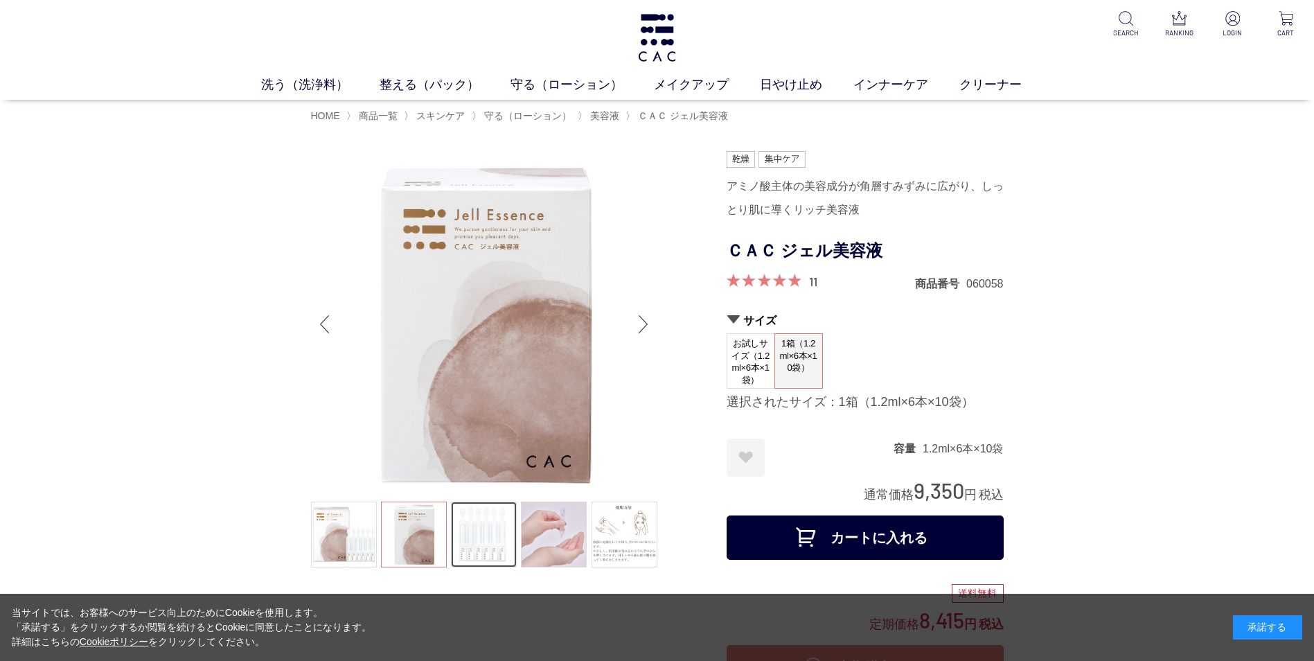
click at [495, 522] on link at bounding box center [484, 535] width 66 height 66
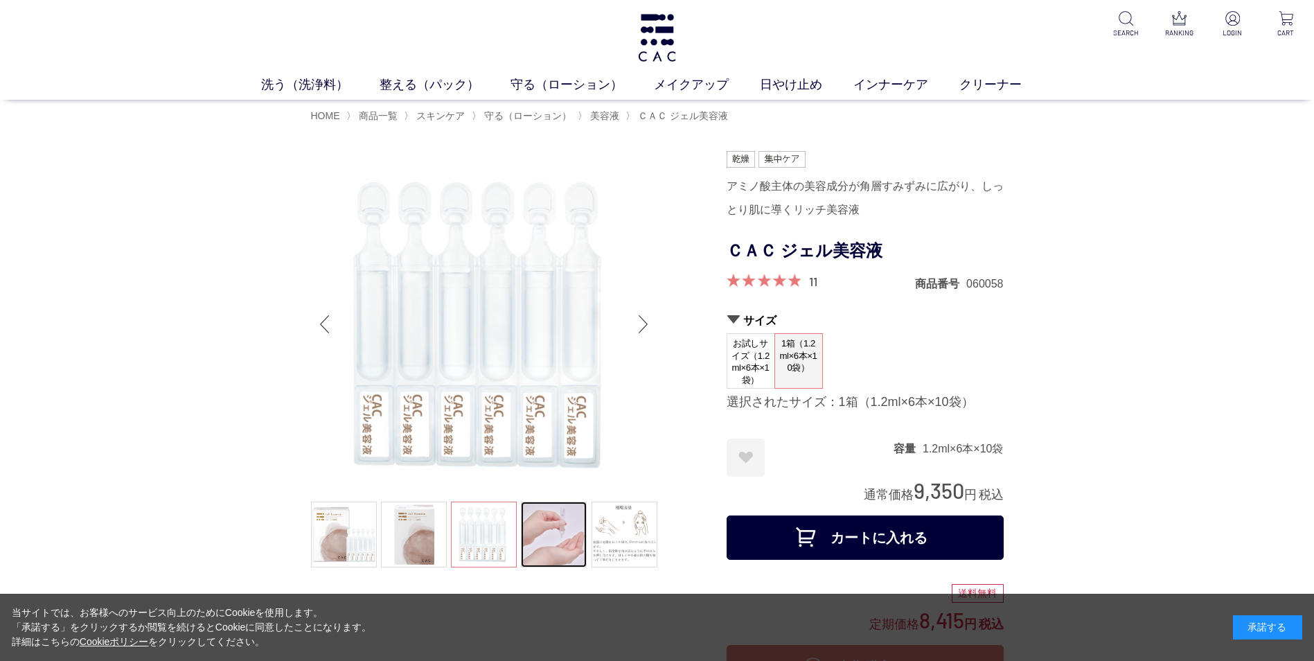
click at [555, 517] on link at bounding box center [554, 535] width 66 height 66
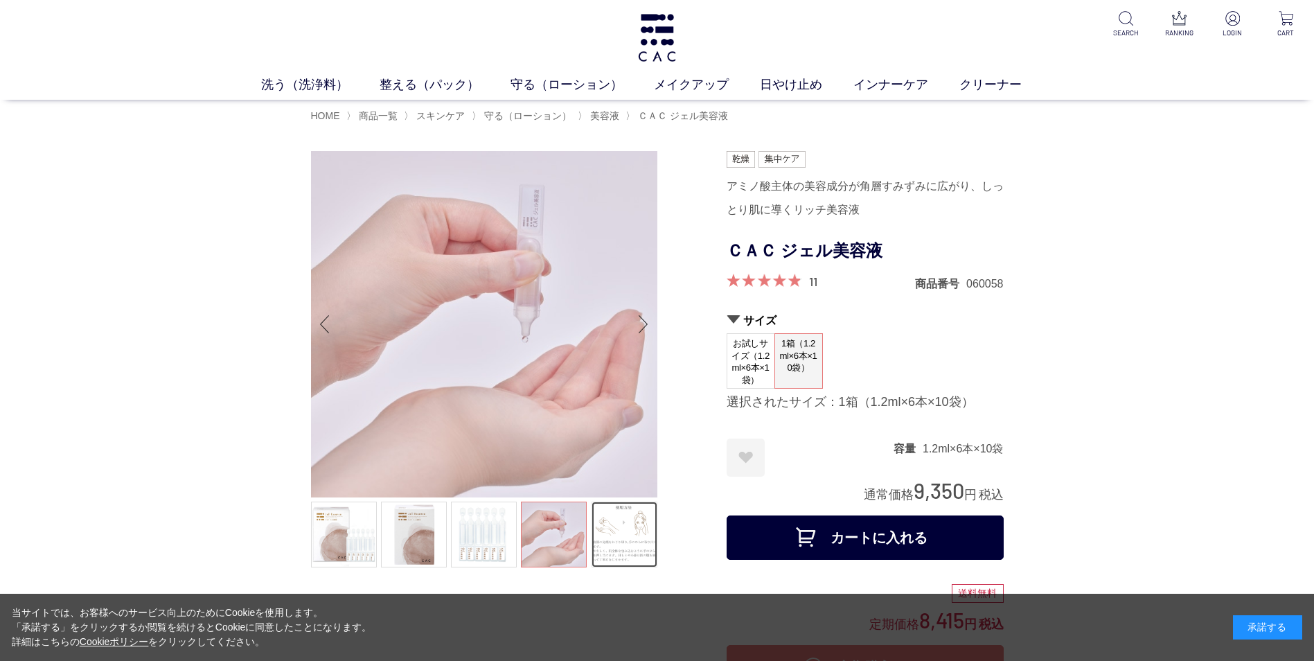
click at [656, 524] on link at bounding box center [625, 535] width 66 height 66
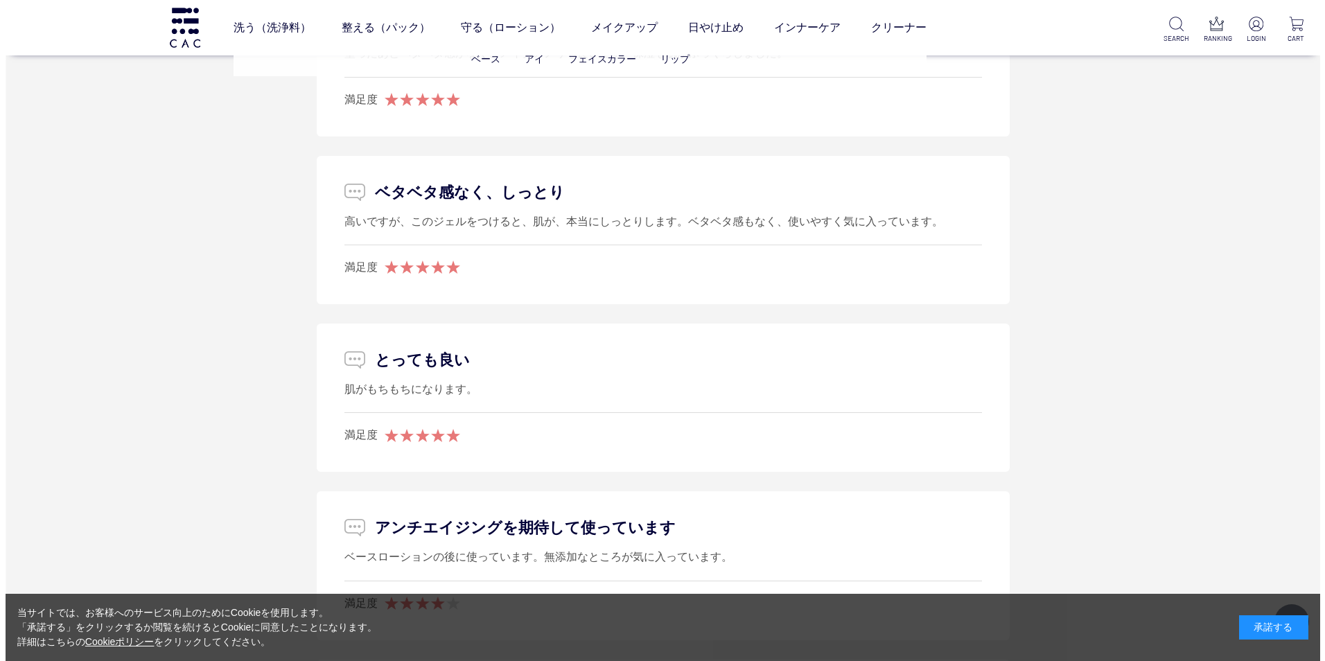
scroll to position [7690, 0]
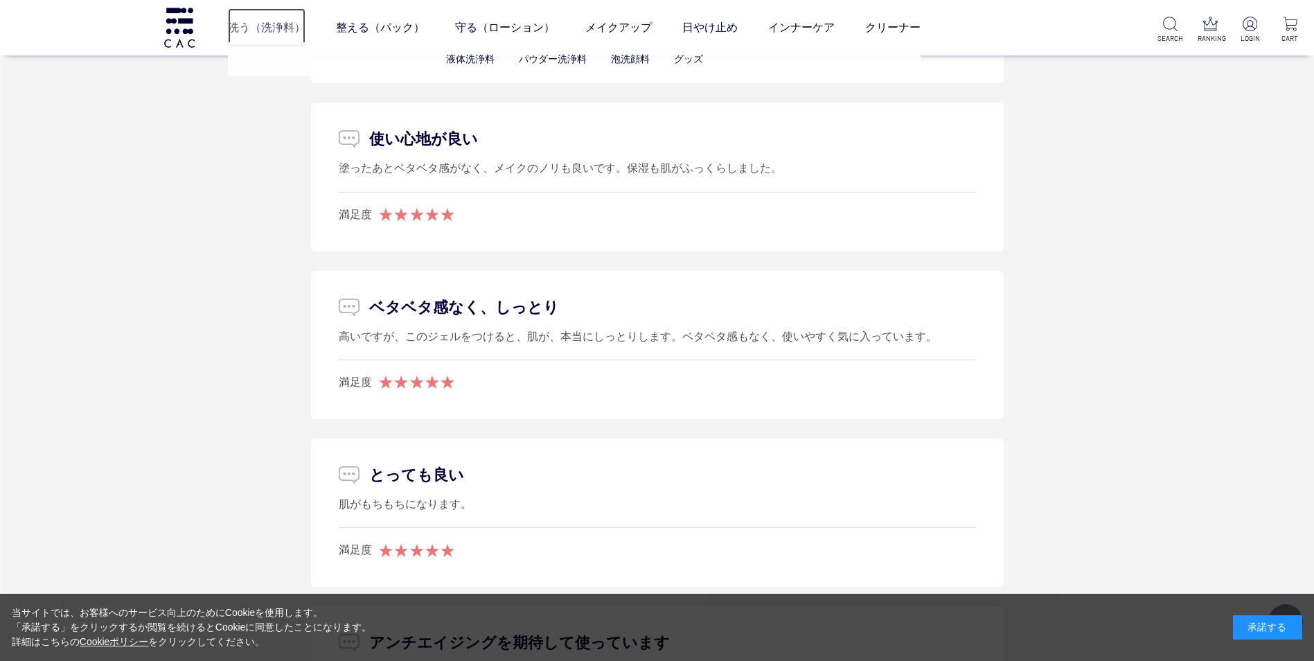
click at [255, 32] on link "洗う（洗浄料）" at bounding box center [267, 27] width 78 height 39
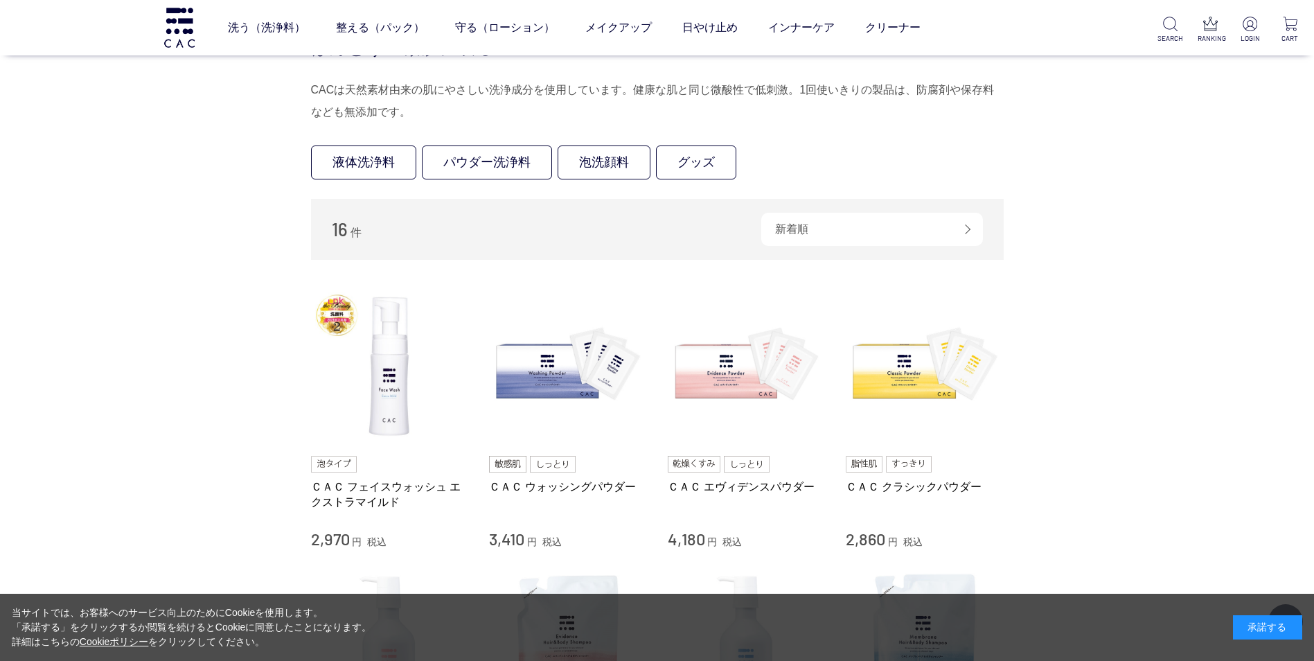
scroll to position [69, 0]
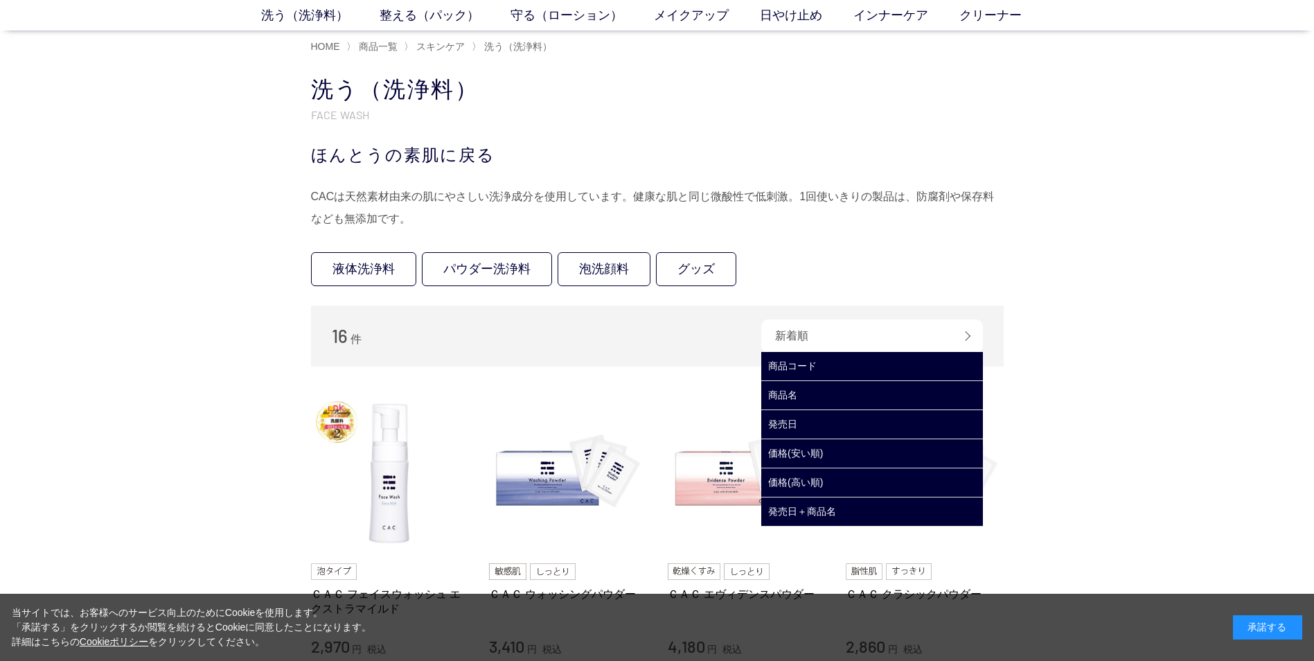
click at [876, 342] on div "新着順" at bounding box center [872, 335] width 222 height 33
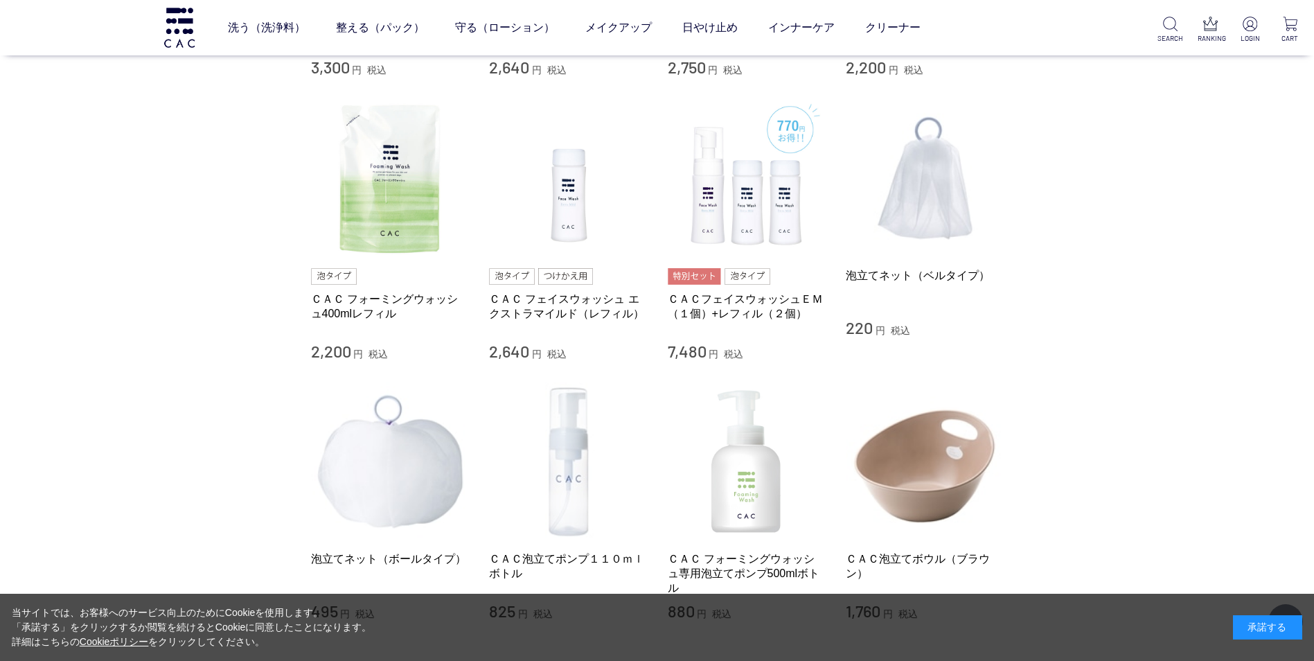
scroll to position [624, 0]
